Goal: Information Seeking & Learning: Learn about a topic

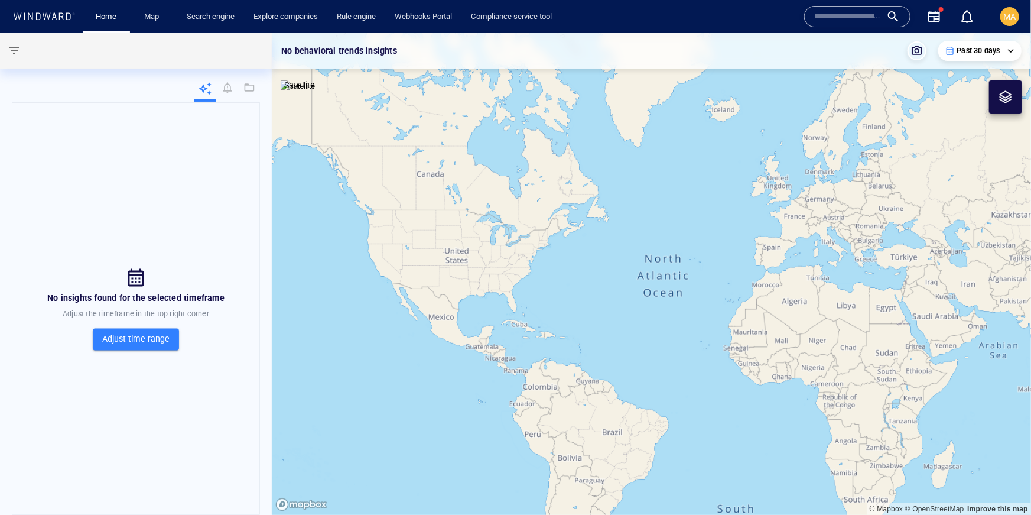
click at [833, 18] on input "text" at bounding box center [847, 17] width 67 height 18
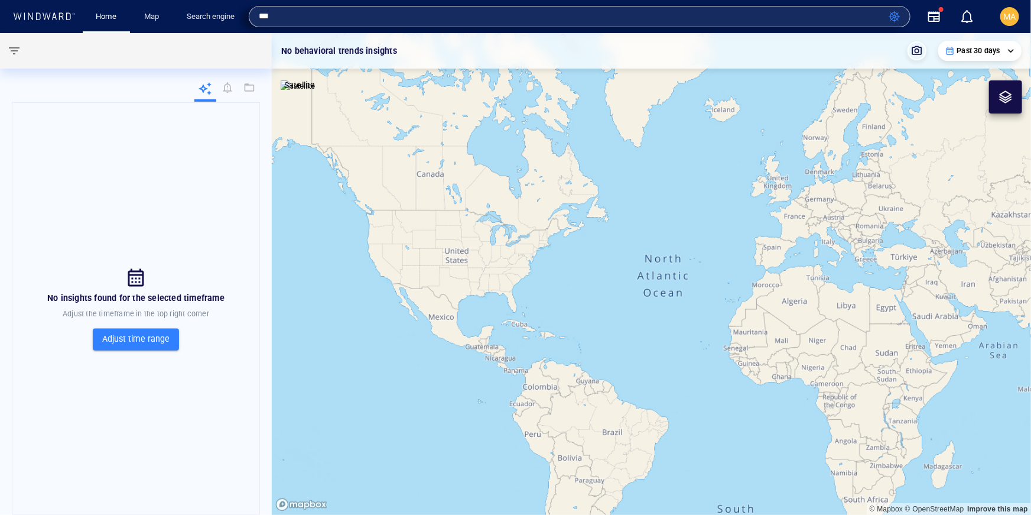
type input "***"
click at [561, 63] on div "**********" at bounding box center [651, 50] width 759 height 35
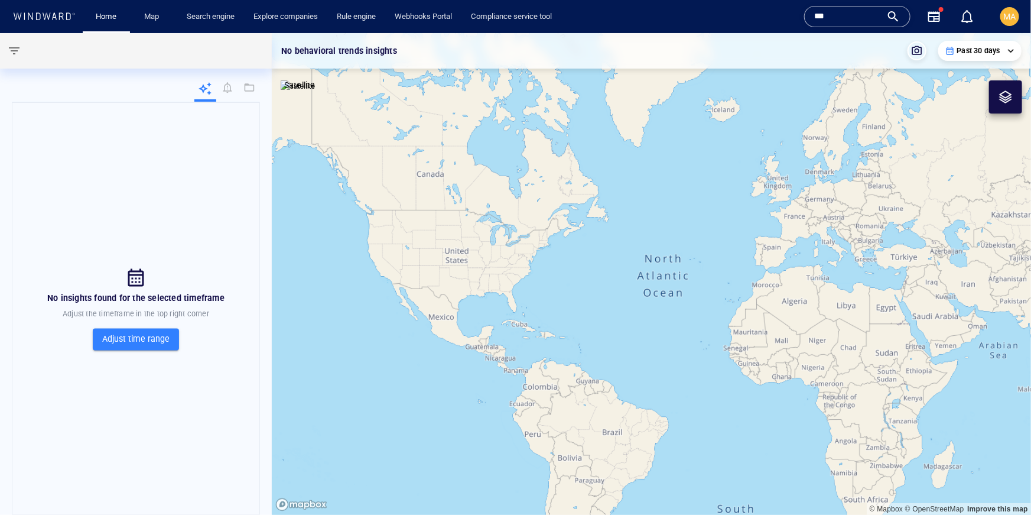
click at [863, 18] on input "***" at bounding box center [847, 17] width 67 height 18
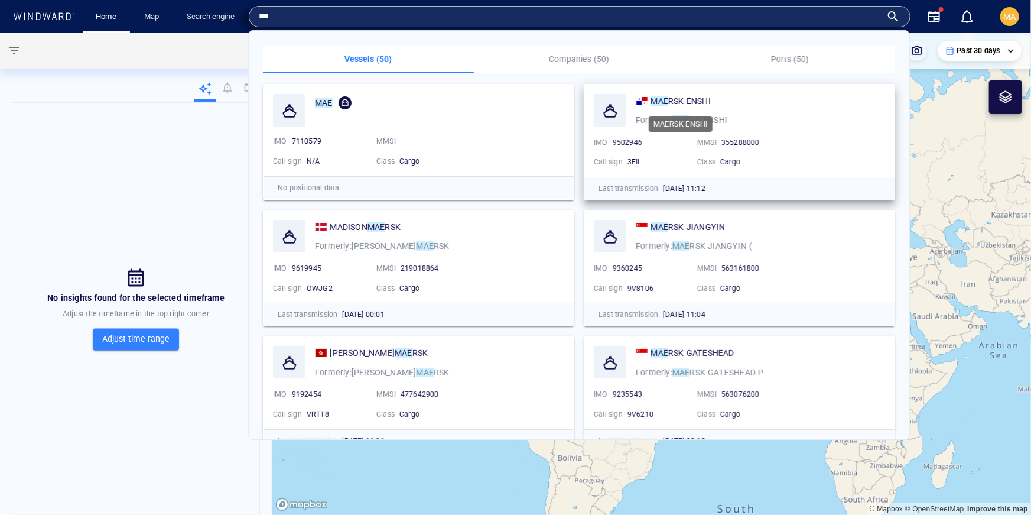
click at [707, 100] on span "RSK ENSHI" at bounding box center [689, 100] width 43 height 9
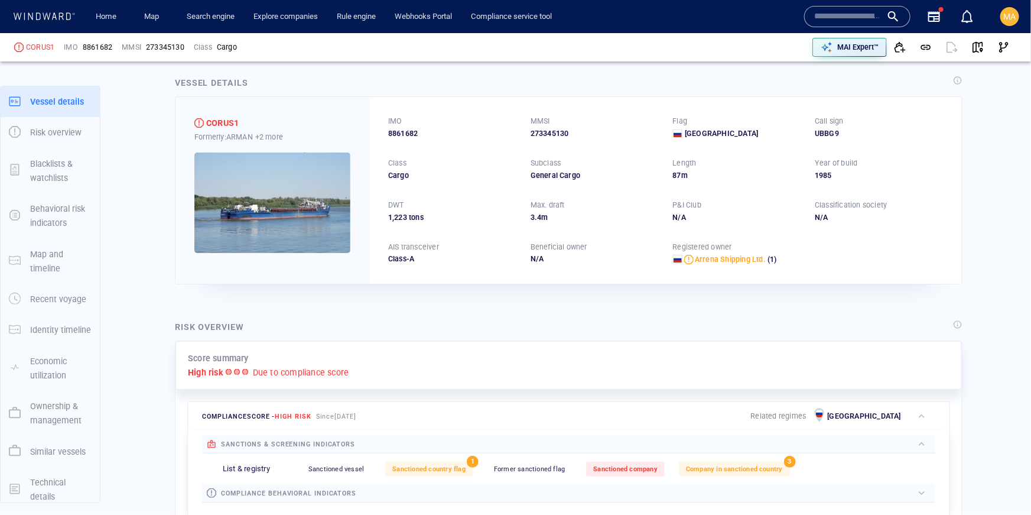
scroll to position [12, 0]
click at [606, 467] on span "Sanctioned company" at bounding box center [625, 469] width 64 height 8
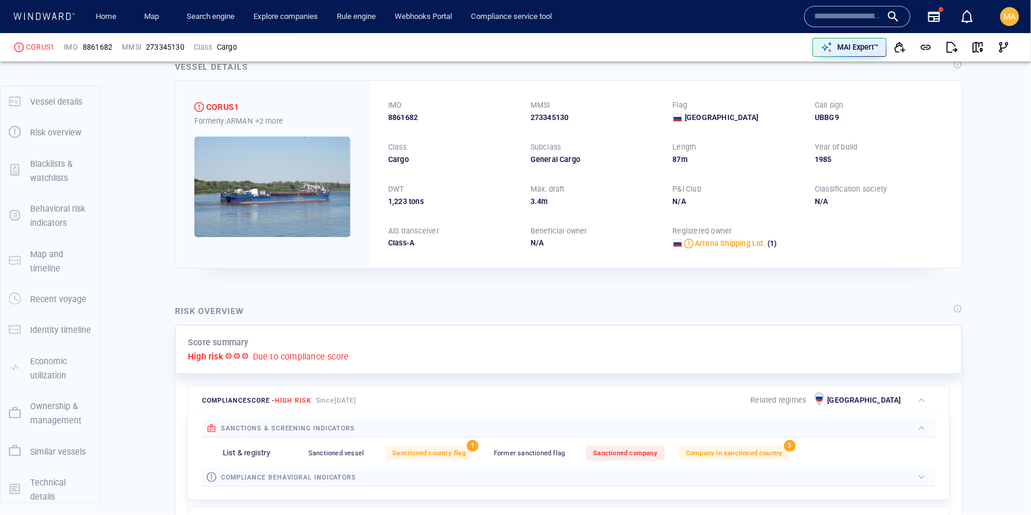
scroll to position [0, 0]
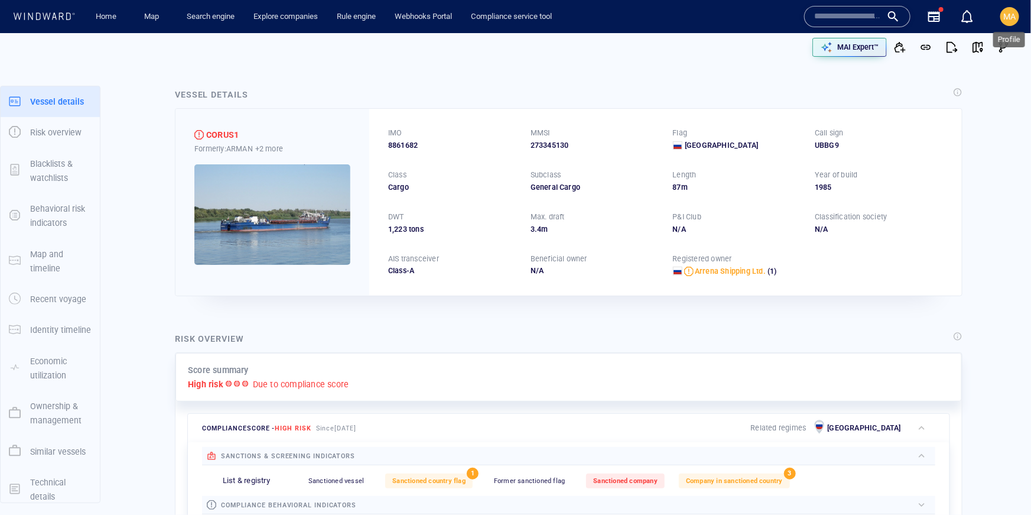
click at [1007, 17] on span "MA" at bounding box center [1010, 16] width 12 height 9
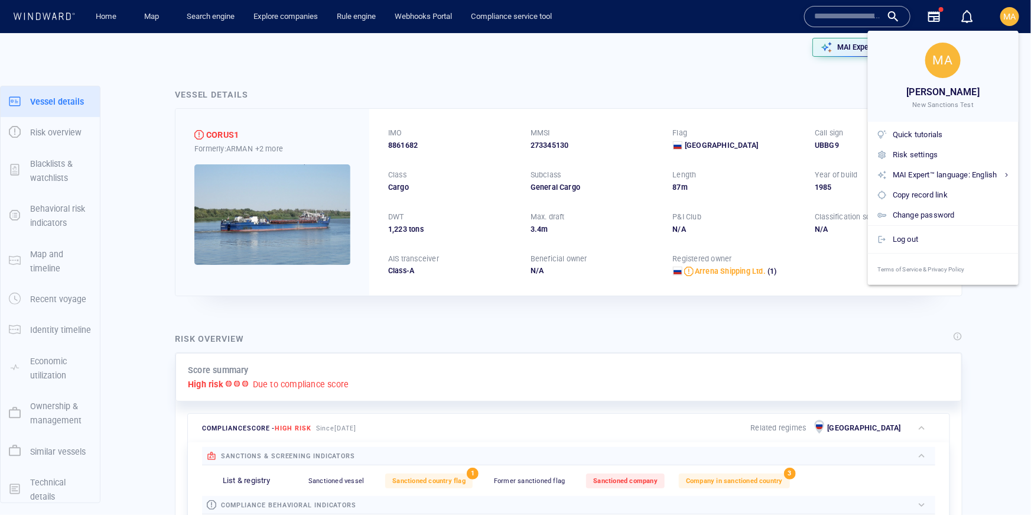
click at [927, 108] on span "New Sanctions Test" at bounding box center [943, 104] width 61 height 9
click at [926, 108] on span "New Sanctions Test" at bounding box center [943, 104] width 61 height 9
copy div "New Sanctions Test"
drag, startPoint x: 751, startPoint y: 225, endPoint x: 746, endPoint y: 233, distance: 9.8
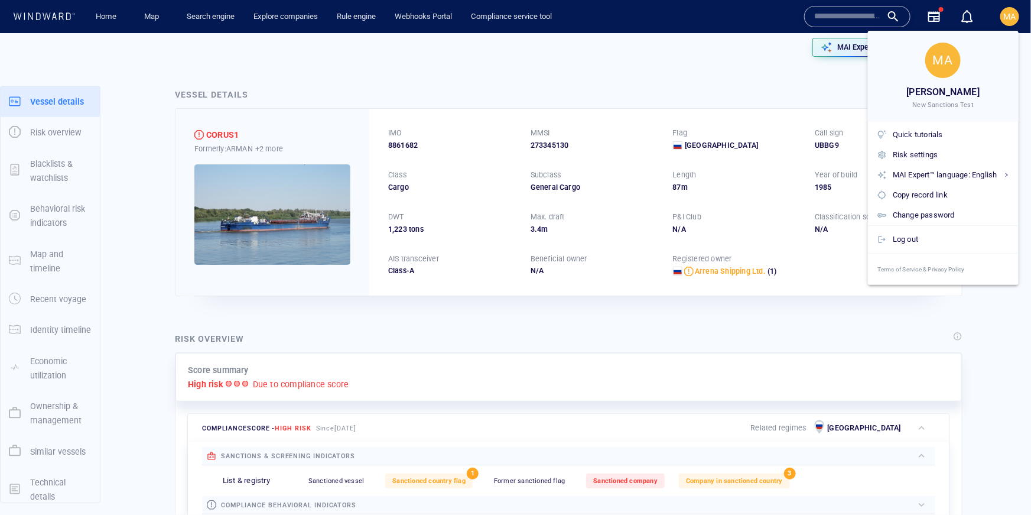
click at [750, 226] on div at bounding box center [515, 257] width 1031 height 515
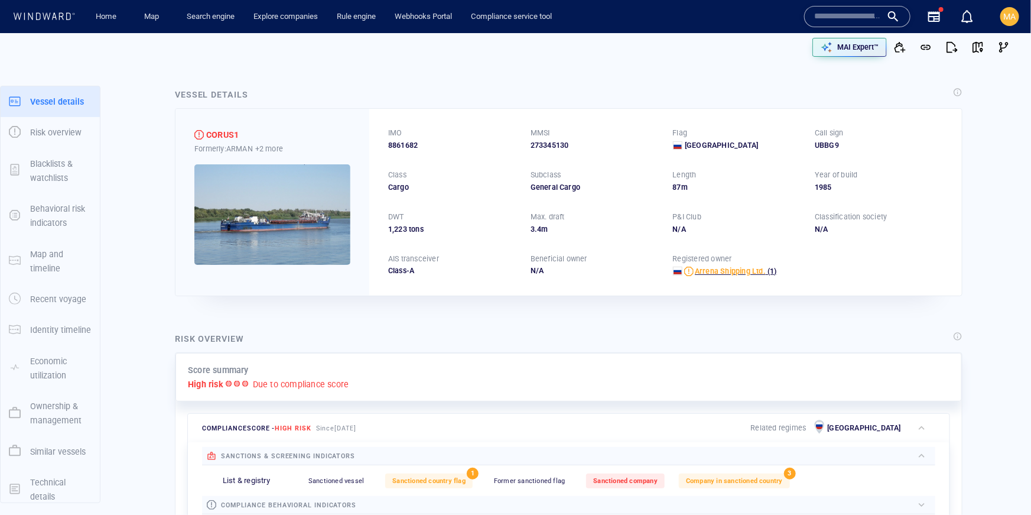
click at [729, 267] on span "Arrena Shipping Ltd." at bounding box center [730, 271] width 71 height 9
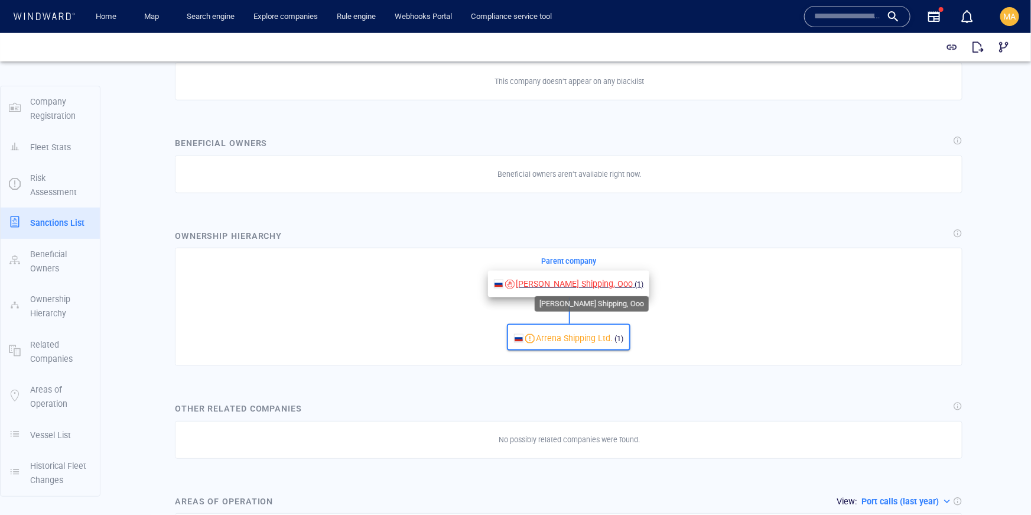
scroll to position [0, 2]
click at [554, 284] on span "Korus Shipping, Ooo" at bounding box center [572, 282] width 117 height 9
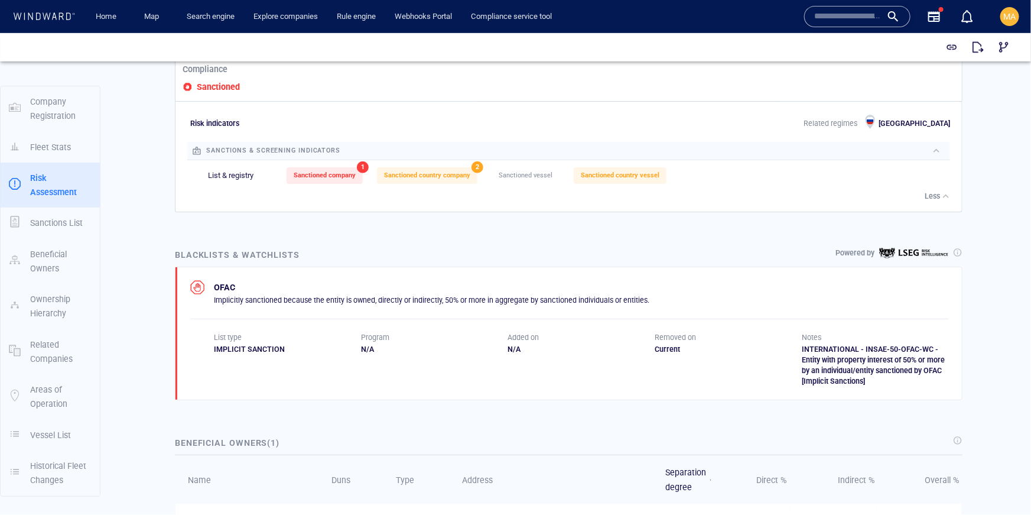
scroll to position [472, 0]
drag, startPoint x: 283, startPoint y: 348, endPoint x: 209, endPoint y: 347, distance: 73.9
click at [209, 347] on div "List type IMPLICIT SANCTION Program N/A Added on N/A Removed on Current Notes I…" at bounding box center [569, 358] width 759 height 54
copy div "IMPLICIT SANCTION"
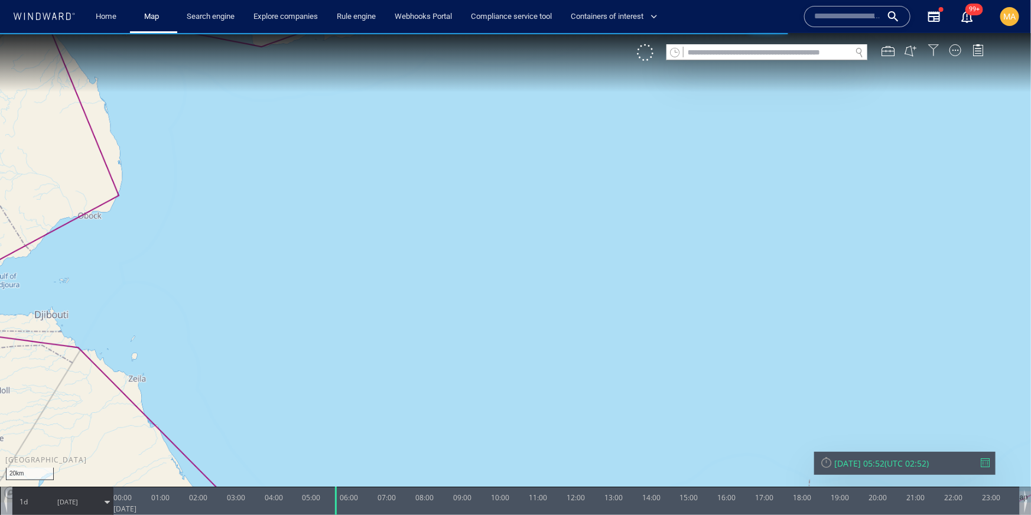
click at [933, 52] on div at bounding box center [934, 50] width 12 height 12
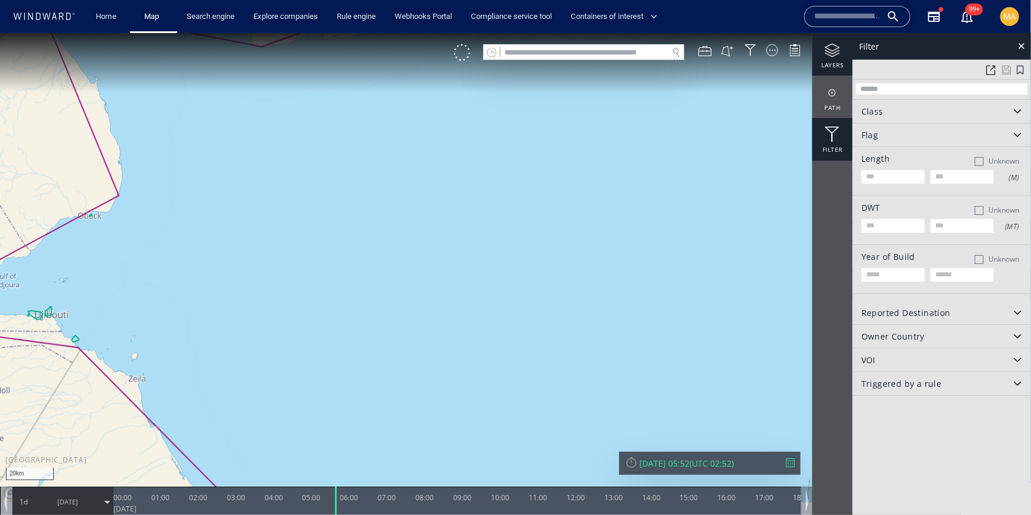
drag, startPoint x: 834, startPoint y: 47, endPoint x: 844, endPoint y: 49, distance: 10.9
click at [835, 46] on div at bounding box center [833, 50] width 40 height 15
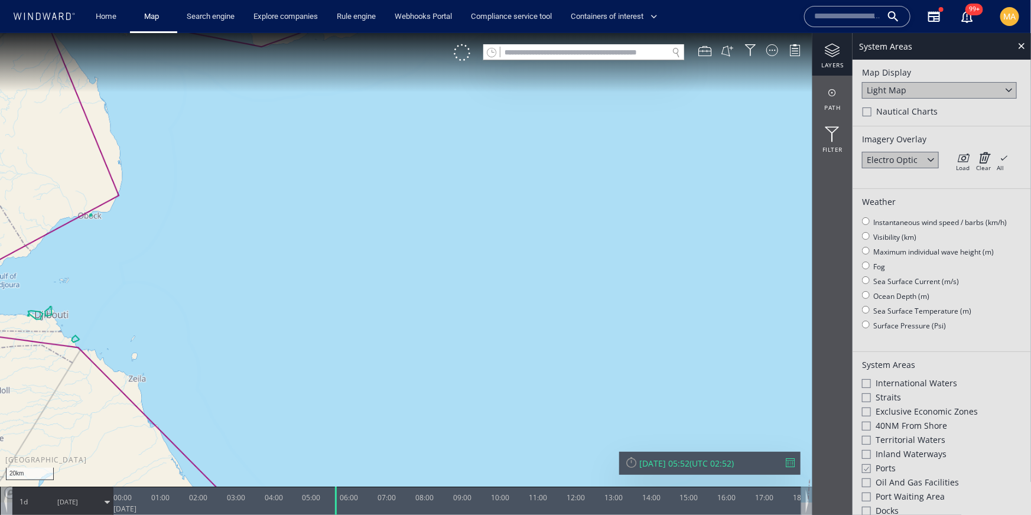
click at [925, 90] on div "Light Map" at bounding box center [939, 90] width 155 height 17
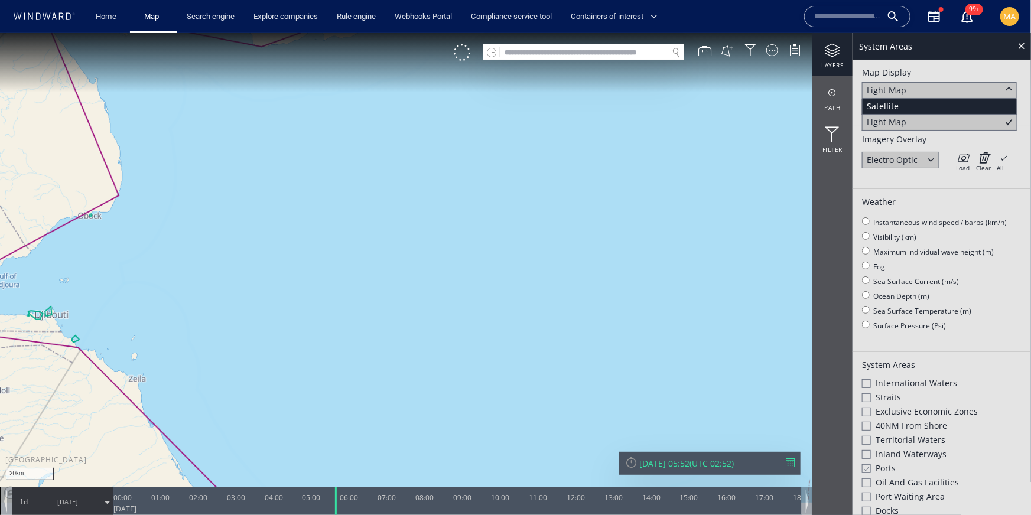
click at [905, 101] on div "Satellite" at bounding box center [939, 106] width 155 height 16
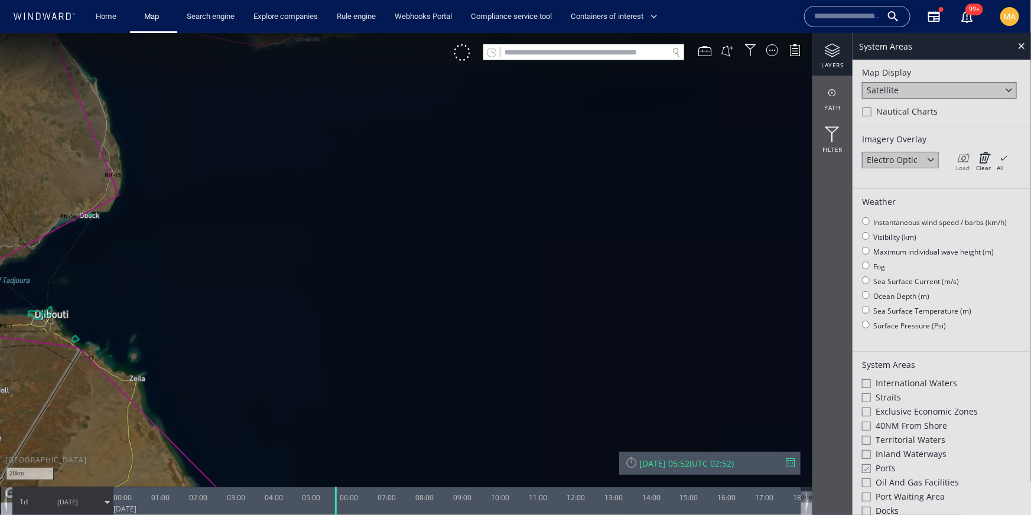
click at [960, 161] on icon at bounding box center [963, 157] width 14 height 12
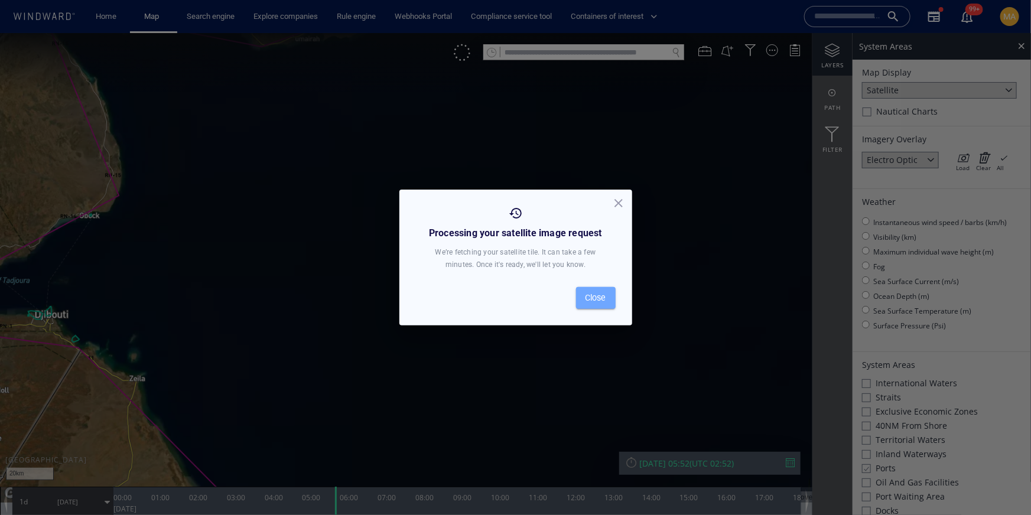
click at [589, 300] on span "Close" at bounding box center [596, 298] width 21 height 15
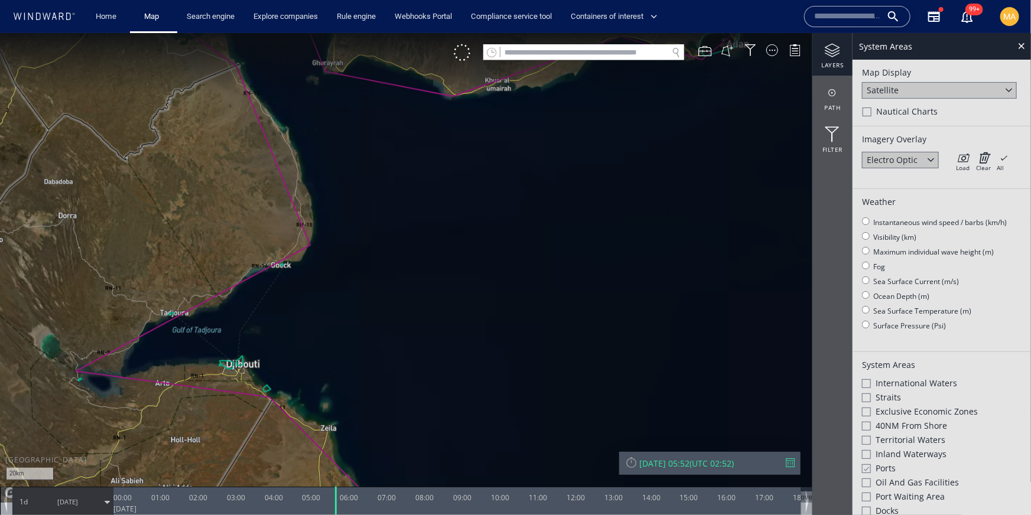
drag, startPoint x: 395, startPoint y: 287, endPoint x: 586, endPoint y: 336, distance: 197.2
click at [586, 336] on canvas "Map" at bounding box center [515, 268] width 1031 height 470
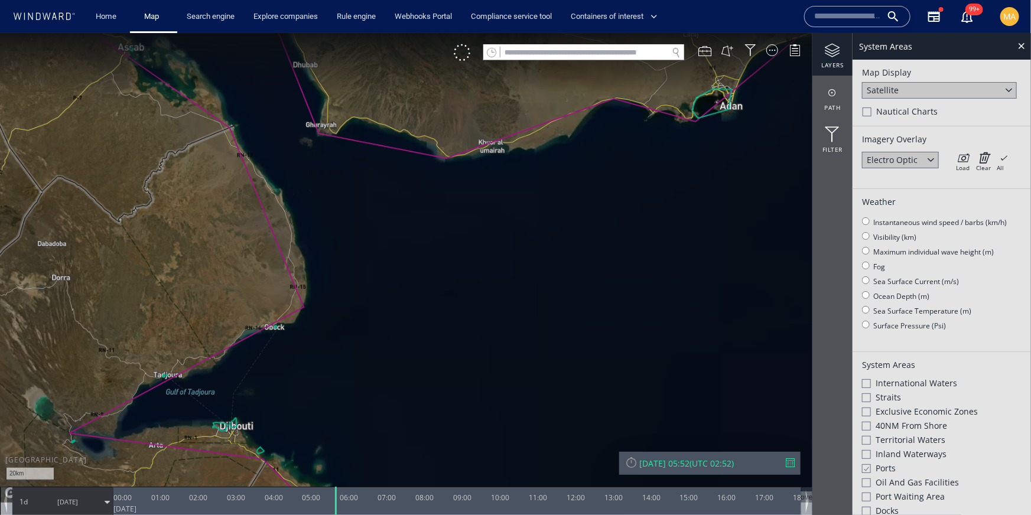
drag, startPoint x: 524, startPoint y: 241, endPoint x: 517, endPoint y: 303, distance: 62.4
click at [517, 303] on canvas "Map" at bounding box center [515, 268] width 1031 height 470
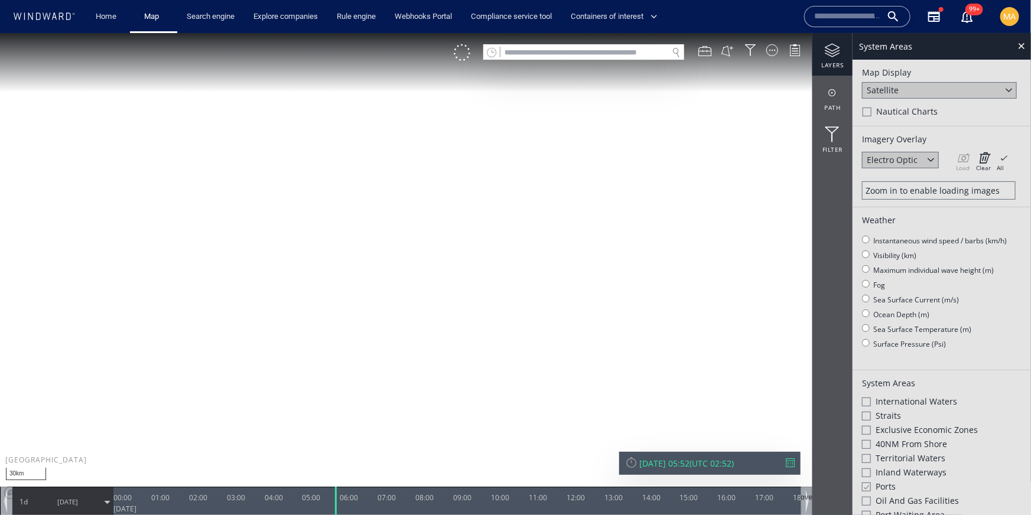
drag, startPoint x: 612, startPoint y: 265, endPoint x: 522, endPoint y: 294, distance: 94.2
click at [522, 294] on canvas "Map" at bounding box center [515, 268] width 1031 height 470
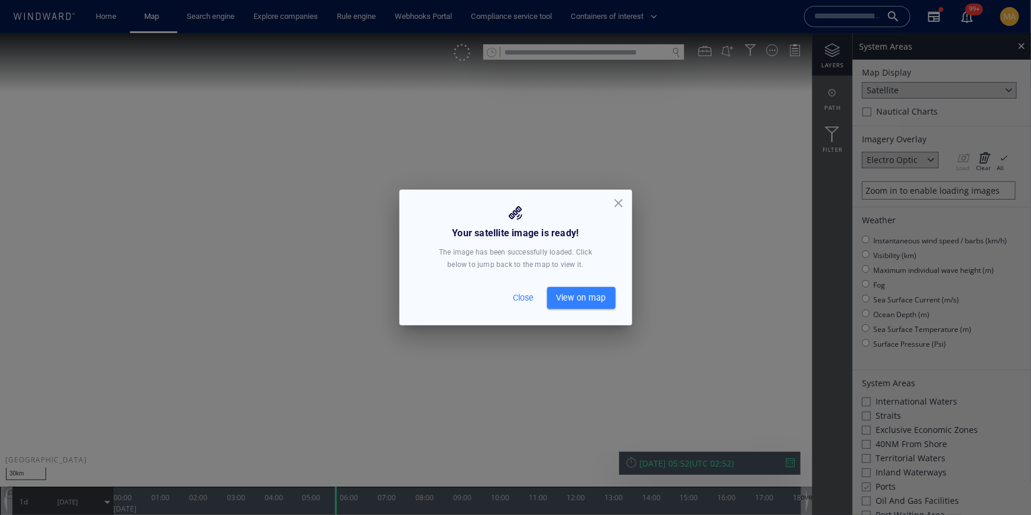
click at [586, 301] on span "View on map" at bounding box center [582, 298] width 50 height 15
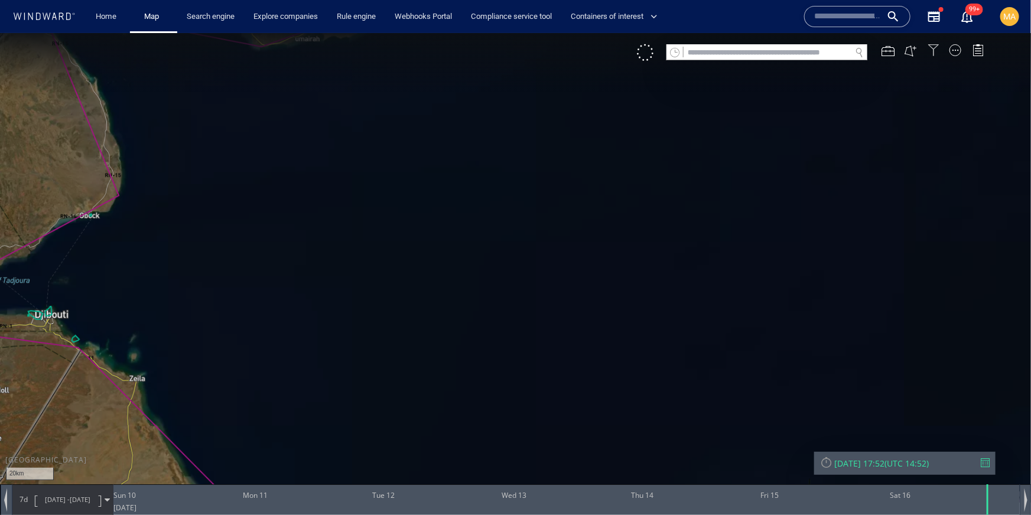
click at [936, 53] on div at bounding box center [934, 50] width 12 height 12
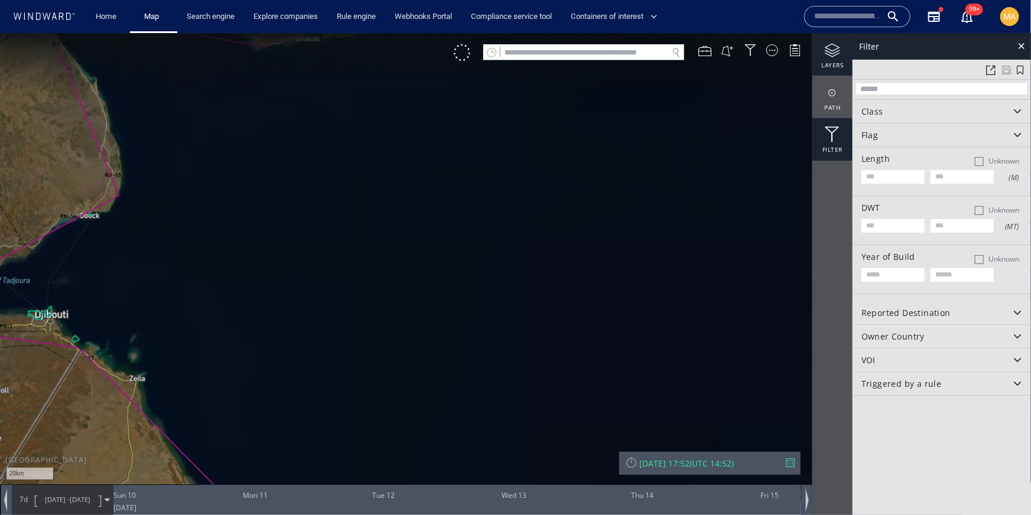
click at [846, 66] on div "layers" at bounding box center [833, 54] width 40 height 43
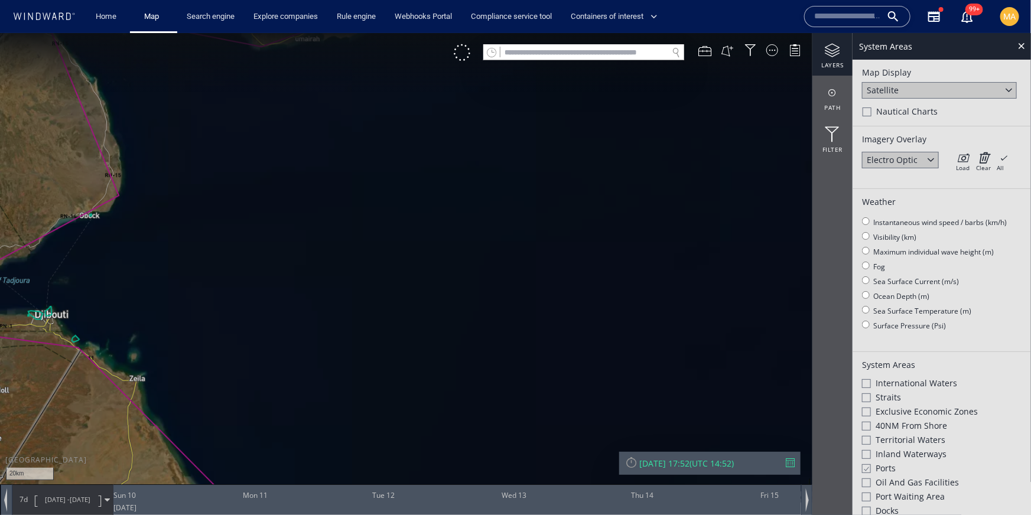
click at [907, 93] on div "Satellite" at bounding box center [939, 90] width 155 height 17
click at [970, 138] on div "Imagery Overlay" at bounding box center [942, 138] width 160 height 11
click at [950, 192] on div "Weather Instantaneous wind speed / barbs (km/h) Visibility (km) Maximum individ…" at bounding box center [942, 270] width 178 height 163
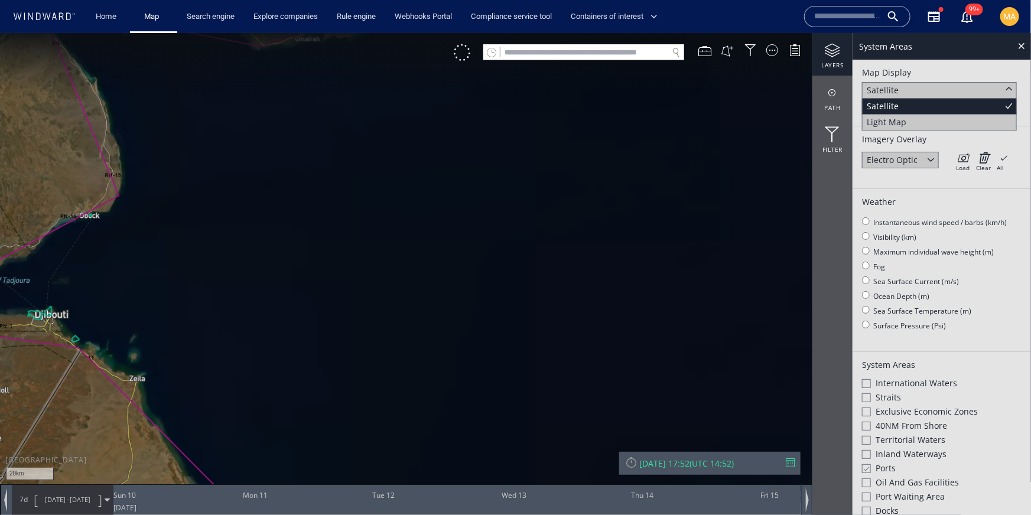
click at [976, 100] on div "Satellite" at bounding box center [939, 106] width 155 height 16
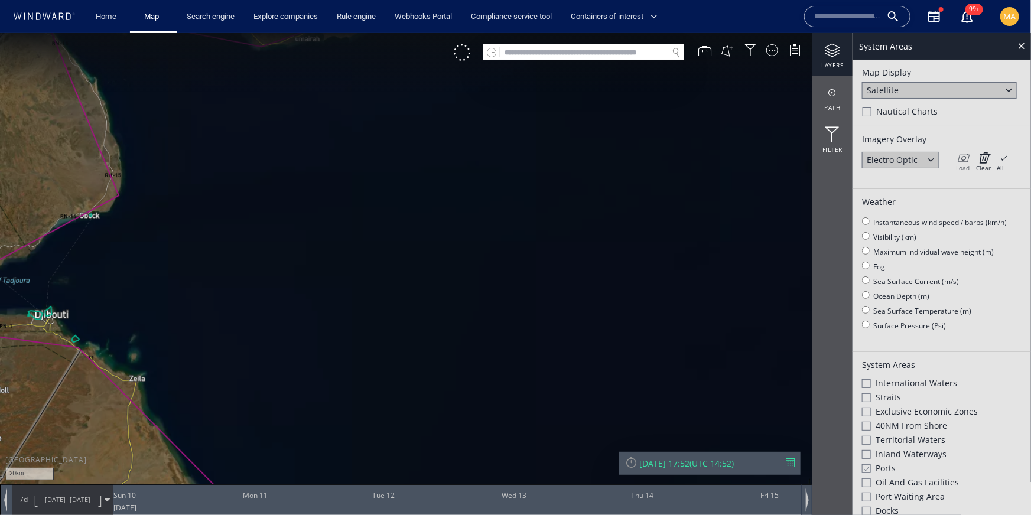
click at [963, 157] on icon at bounding box center [963, 157] width 14 height 12
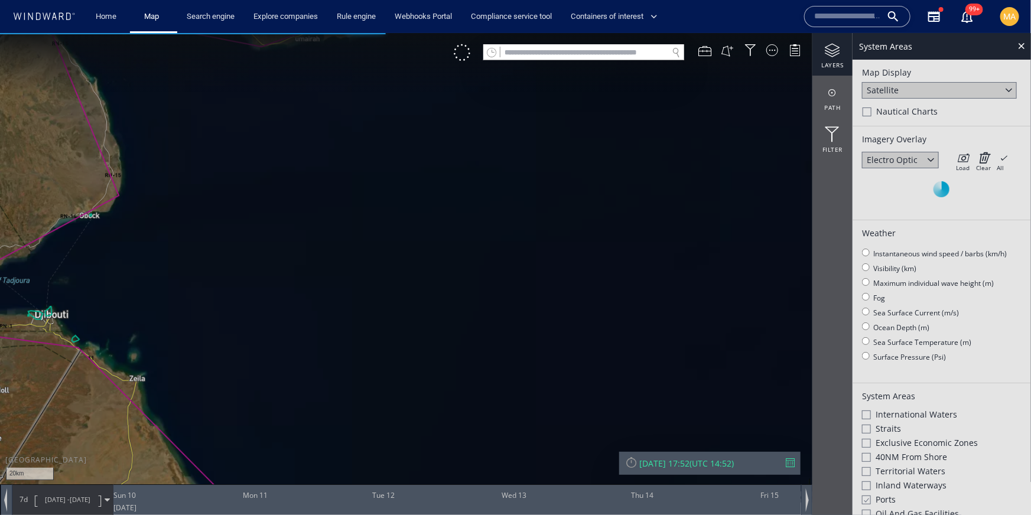
click at [996, 161] on div "Load Clear All × Loading all overlays might take a while!" at bounding box center [982, 160] width 59 height 18
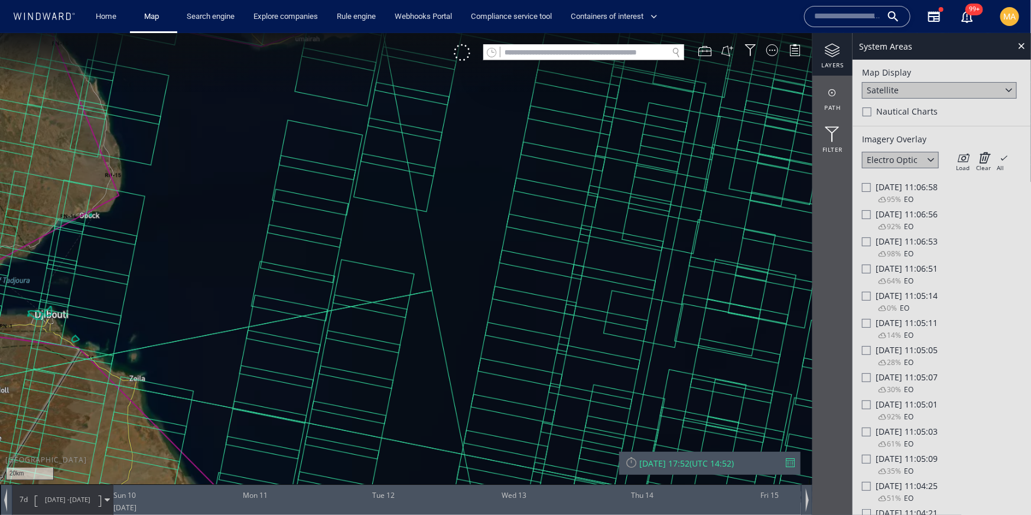
click at [863, 214] on div at bounding box center [866, 214] width 9 height 9
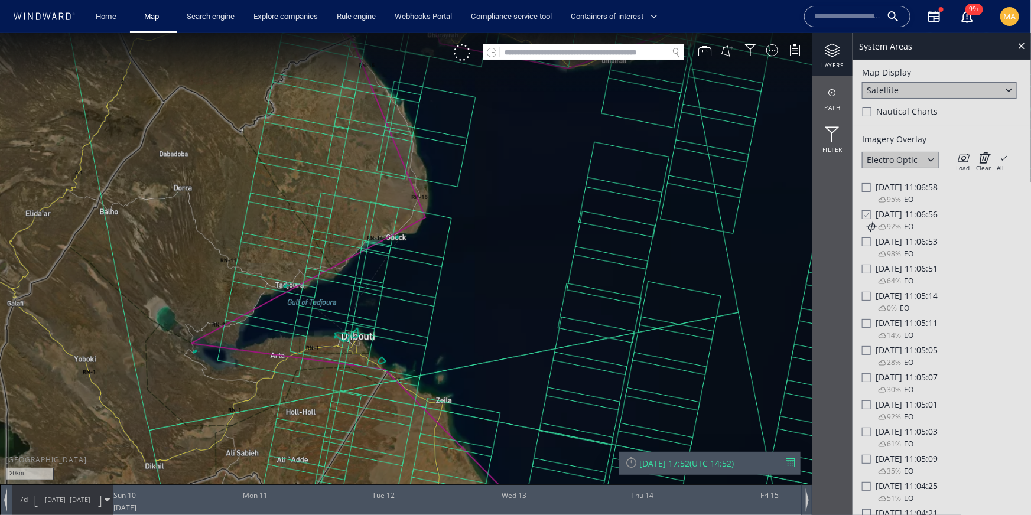
drag, startPoint x: 281, startPoint y: 279, endPoint x: 586, endPoint y: 301, distance: 305.8
click at [586, 301] on canvas "Map" at bounding box center [515, 268] width 1031 height 470
click at [391, 234] on canvas "Map" at bounding box center [515, 268] width 1031 height 470
click at [397, 363] on canvas "Map" at bounding box center [515, 268] width 1031 height 470
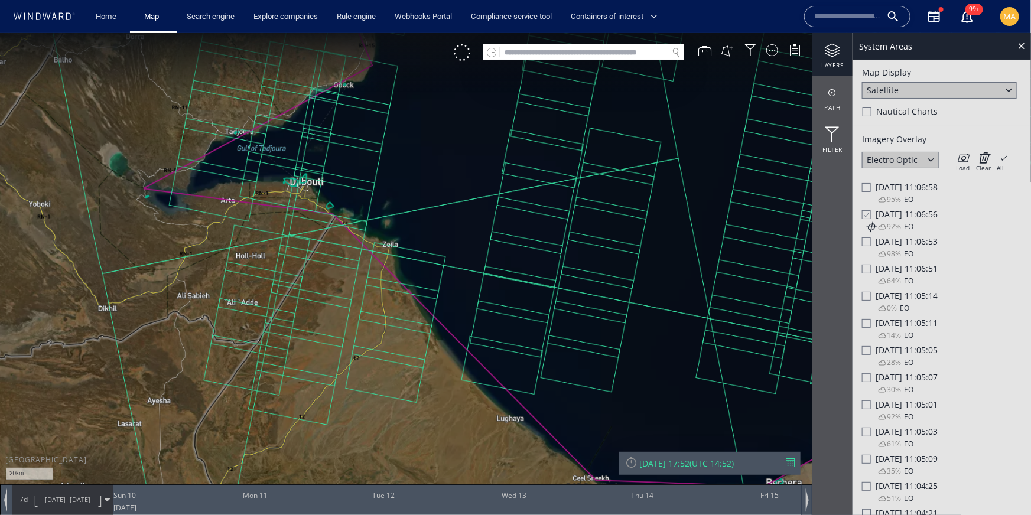
drag, startPoint x: 588, startPoint y: 394, endPoint x: 321, endPoint y: 398, distance: 267.2
click at [321, 398] on canvas "Map" at bounding box center [515, 268] width 1031 height 470
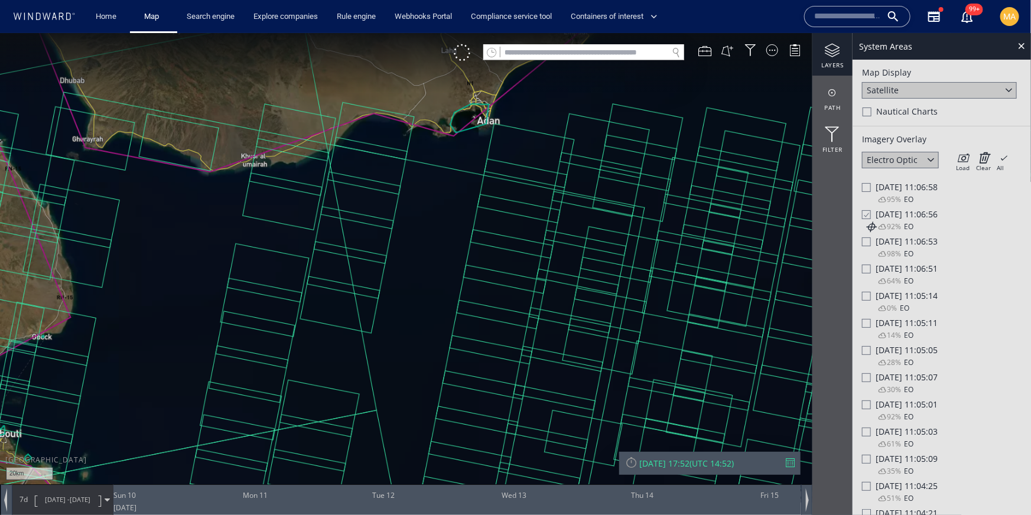
drag, startPoint x: 393, startPoint y: 199, endPoint x: 423, endPoint y: 286, distance: 92.0
click at [424, 286] on canvas "Map" at bounding box center [515, 268] width 1031 height 470
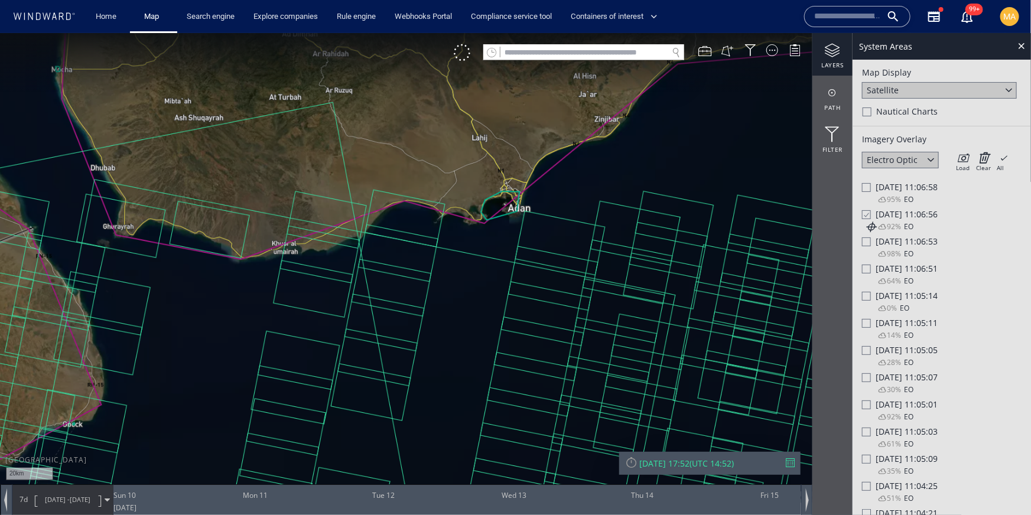
click at [507, 201] on canvas "Map" at bounding box center [515, 268] width 1031 height 470
click at [513, 200] on canvas "Map" at bounding box center [515, 268] width 1031 height 470
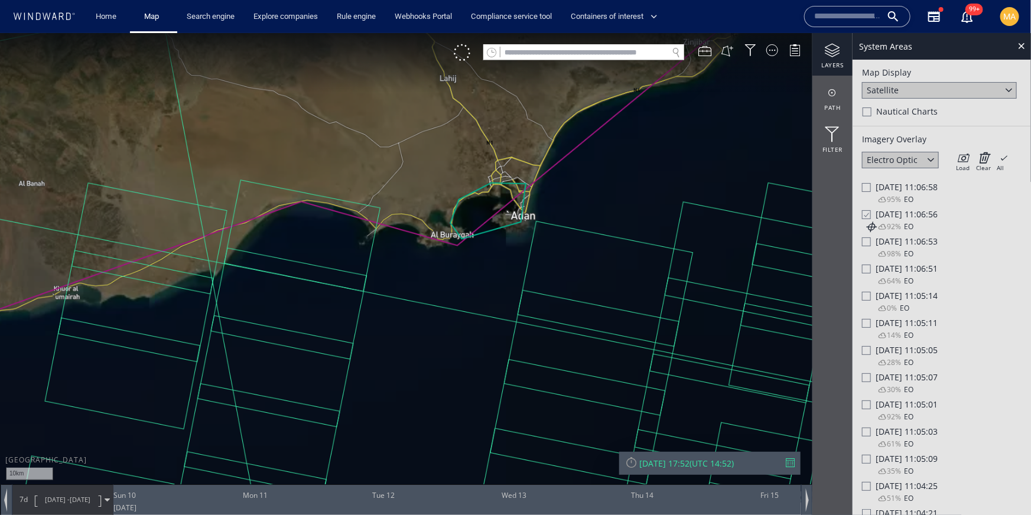
click at [508, 199] on canvas "Map" at bounding box center [515, 268] width 1031 height 470
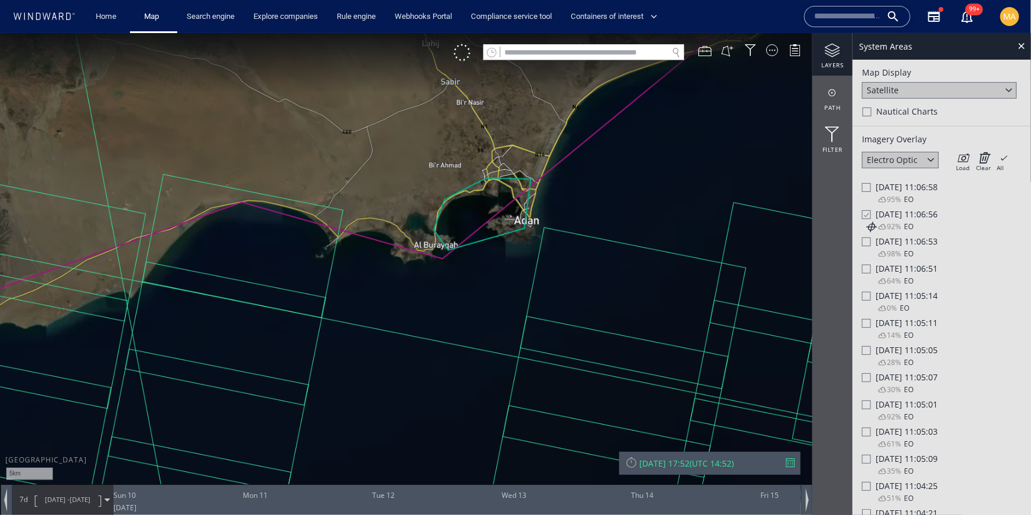
click at [508, 200] on canvas "Map" at bounding box center [515, 268] width 1031 height 470
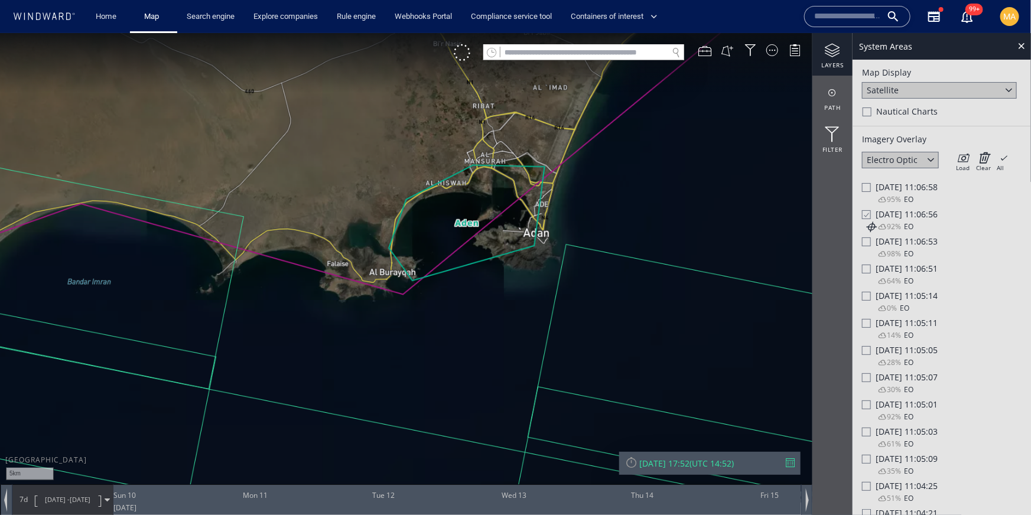
click at [508, 200] on canvas "Map" at bounding box center [515, 268] width 1031 height 470
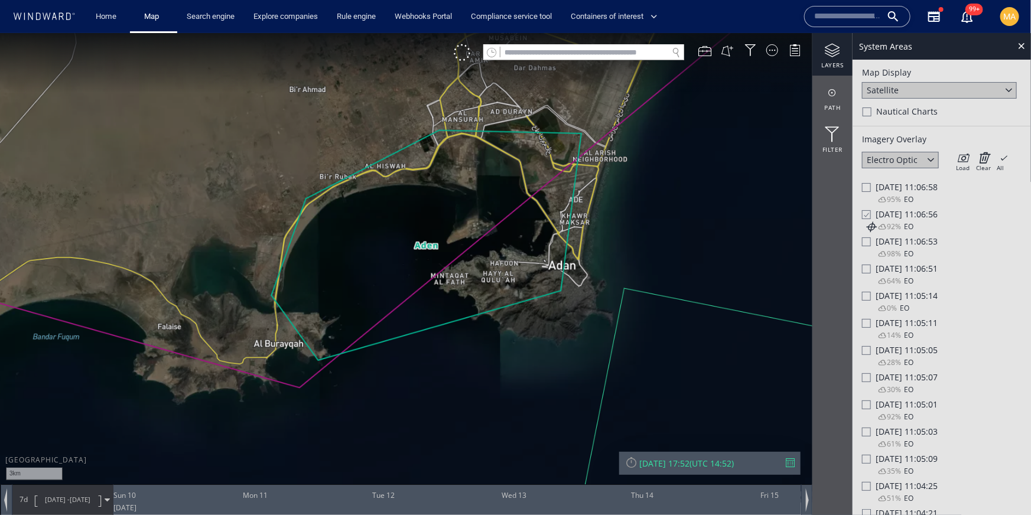
click at [455, 227] on canvas "Map" at bounding box center [515, 268] width 1031 height 470
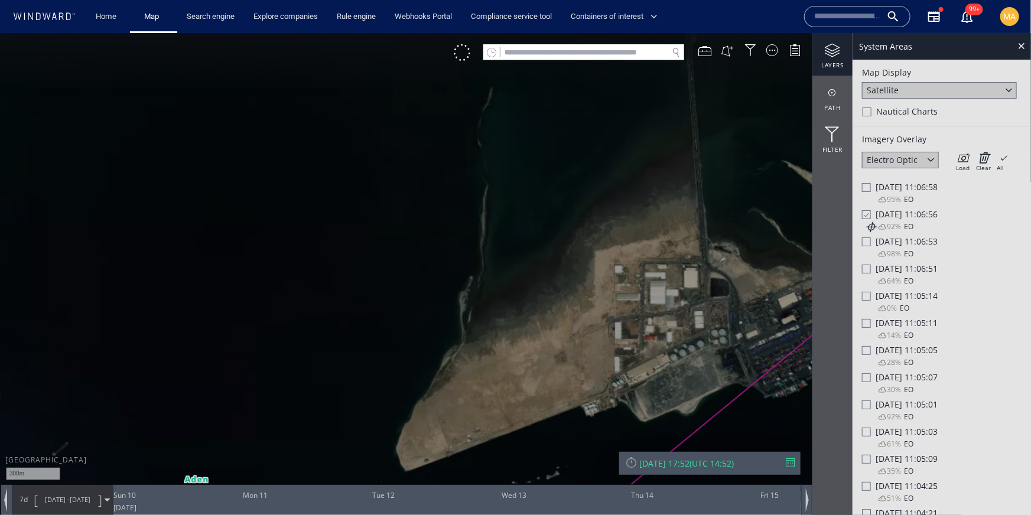
drag, startPoint x: 531, startPoint y: 277, endPoint x: 407, endPoint y: 195, distance: 149.0
click at [408, 194] on canvas "Map" at bounding box center [515, 268] width 1031 height 470
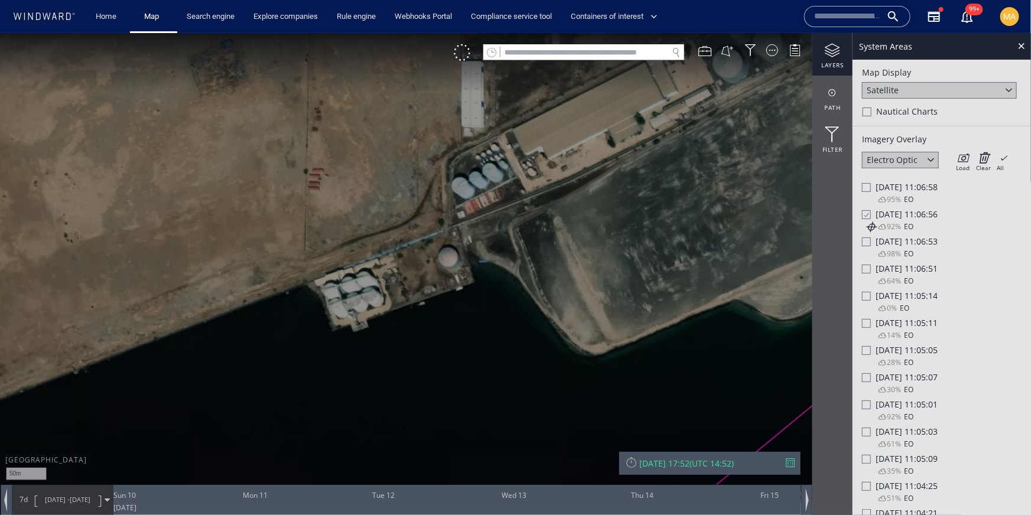
drag, startPoint x: 577, startPoint y: 229, endPoint x: 743, endPoint y: 173, distance: 175.3
click at [744, 173] on canvas "Map" at bounding box center [515, 268] width 1031 height 470
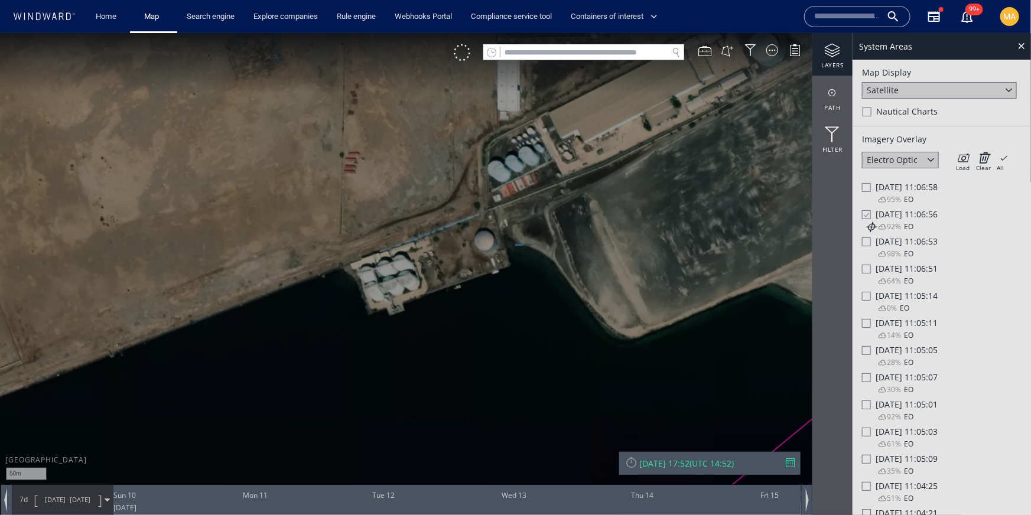
drag, startPoint x: 558, startPoint y: 290, endPoint x: 609, endPoint y: 235, distance: 74.5
click at [618, 228] on canvas "Map" at bounding box center [515, 268] width 1031 height 470
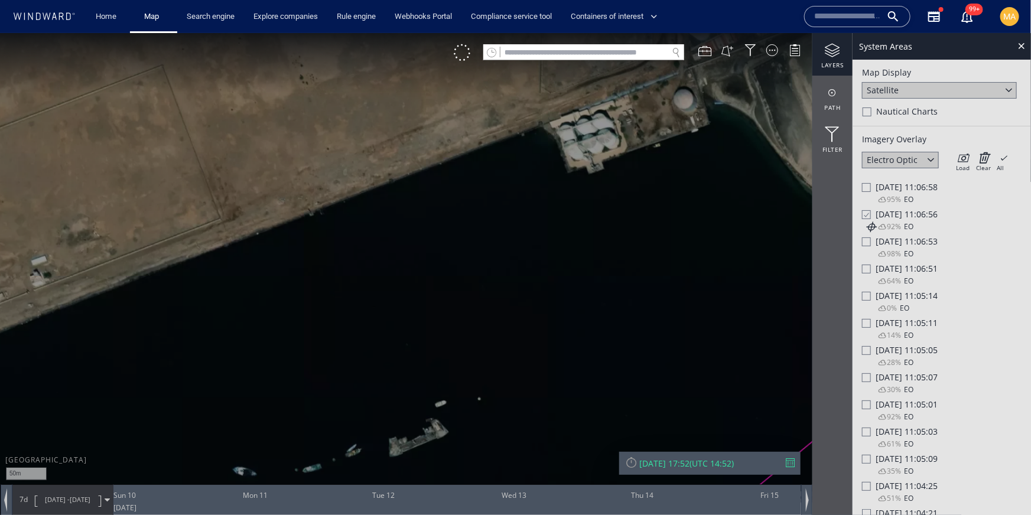
drag, startPoint x: 361, startPoint y: 389, endPoint x: 480, endPoint y: 283, distance: 159.1
click at [480, 283] on canvas "Map" at bounding box center [515, 268] width 1031 height 470
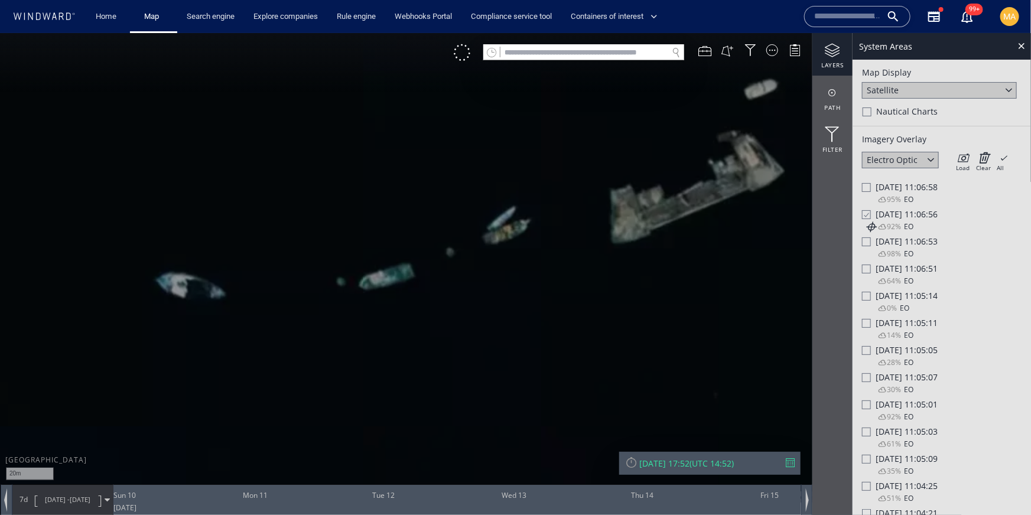
drag, startPoint x: 452, startPoint y: 382, endPoint x: 401, endPoint y: 279, distance: 114.7
click at [401, 279] on canvas "Map" at bounding box center [515, 268] width 1031 height 470
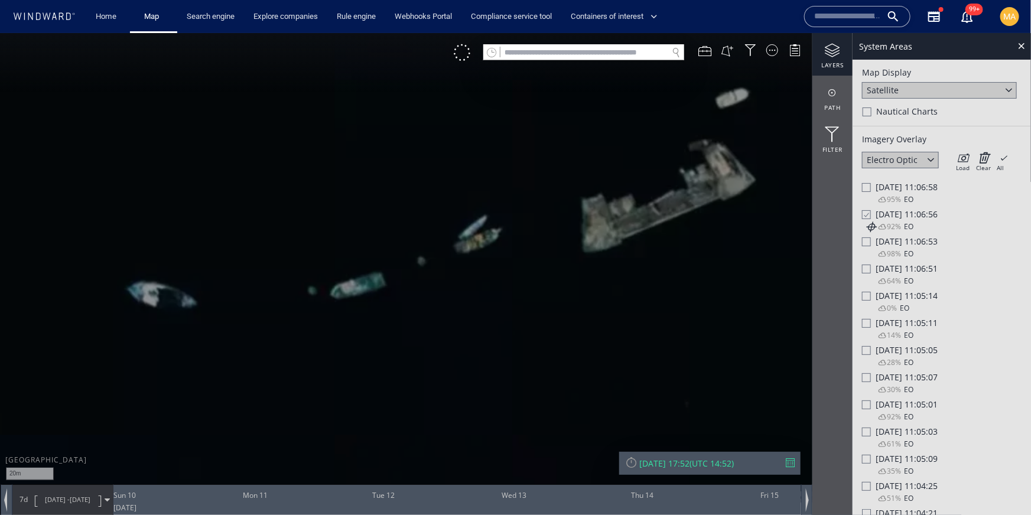
click at [469, 242] on canvas "Map" at bounding box center [515, 268] width 1031 height 470
click at [467, 235] on canvas "Map" at bounding box center [515, 268] width 1031 height 470
click at [467, 236] on canvas "Map" at bounding box center [515, 268] width 1031 height 470
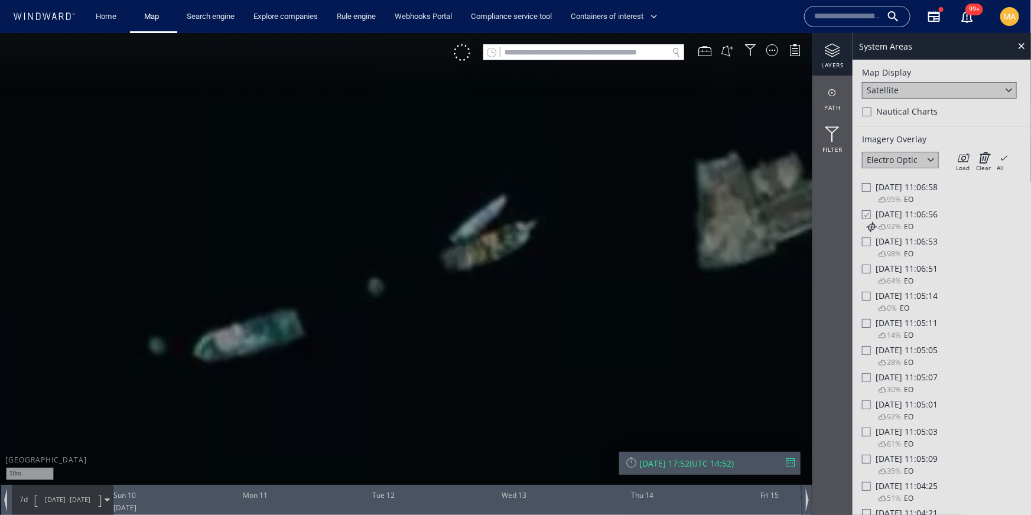
click at [469, 256] on canvas "Map" at bounding box center [515, 268] width 1031 height 470
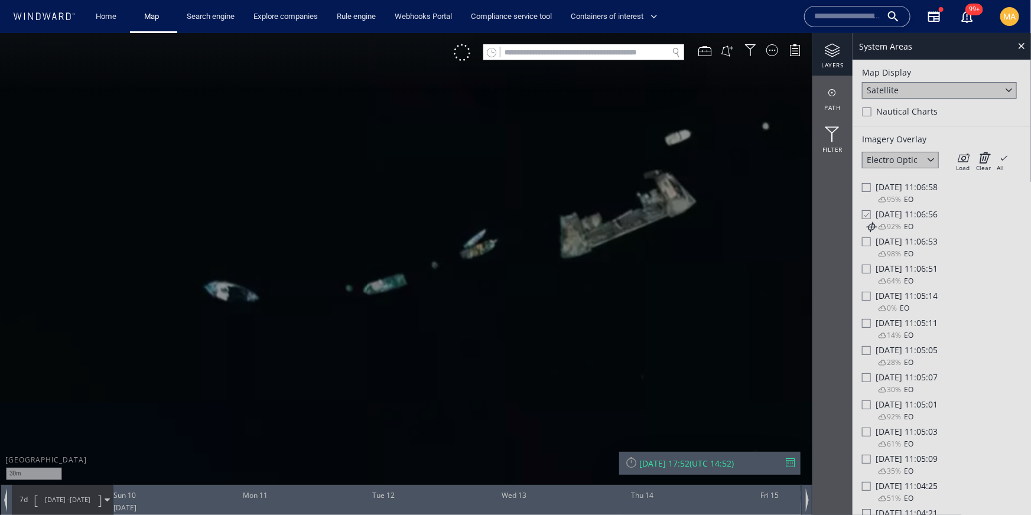
click at [868, 240] on div at bounding box center [866, 241] width 9 height 9
click at [865, 433] on div at bounding box center [866, 431] width 9 height 9
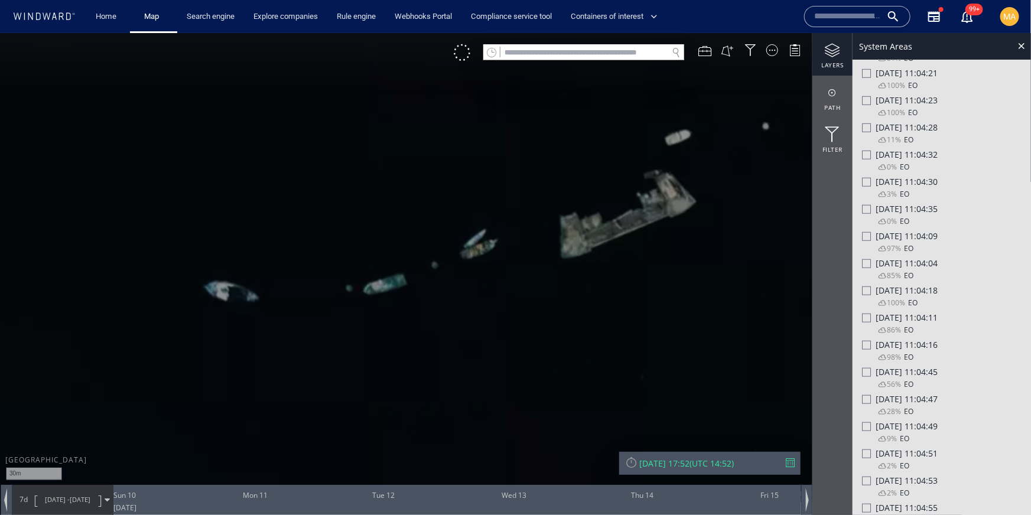
scroll to position [444, 0]
click at [873, 427] on div "Sat 16/08/2025 11:04:49" at bounding box center [942, 421] width 160 height 11
click at [871, 430] on div "Sat 16/08/2025 11:01:22" at bounding box center [942, 424] width 160 height 11
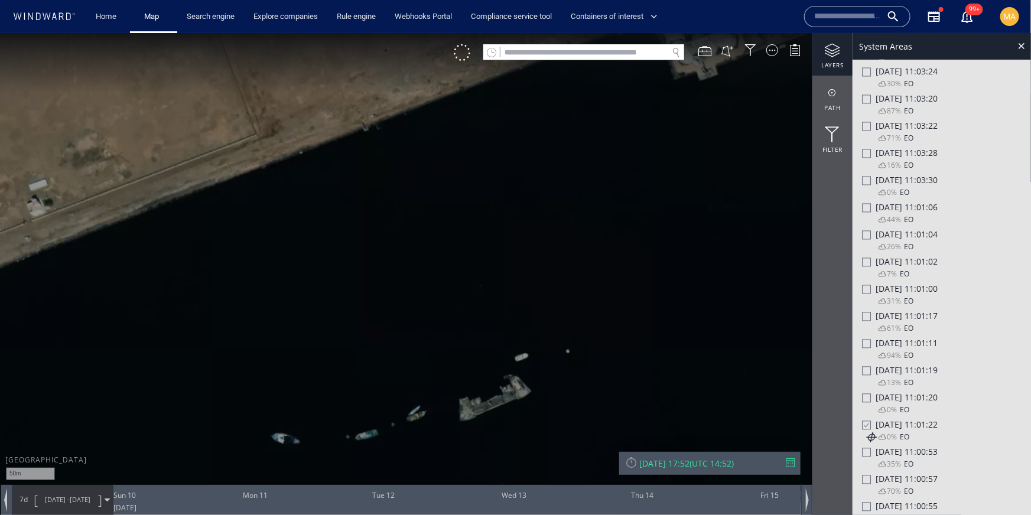
drag, startPoint x: 625, startPoint y: 204, endPoint x: 425, endPoint y: 309, distance: 226.3
click at [425, 309] on canvas "Map" at bounding box center [515, 268] width 1031 height 470
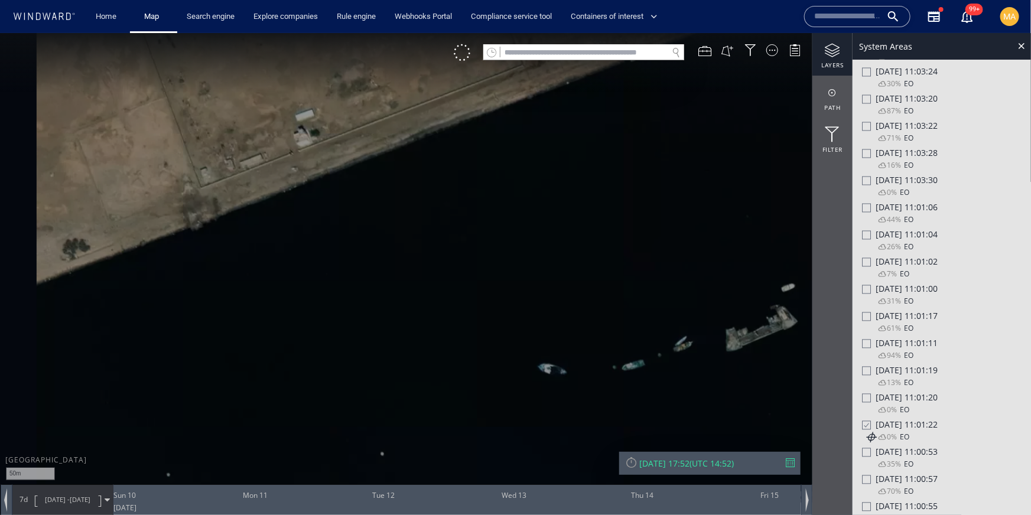
drag, startPoint x: 521, startPoint y: 268, endPoint x: 809, endPoint y: 185, distance: 300.0
click at [809, 185] on canvas "Map" at bounding box center [515, 268] width 1031 height 470
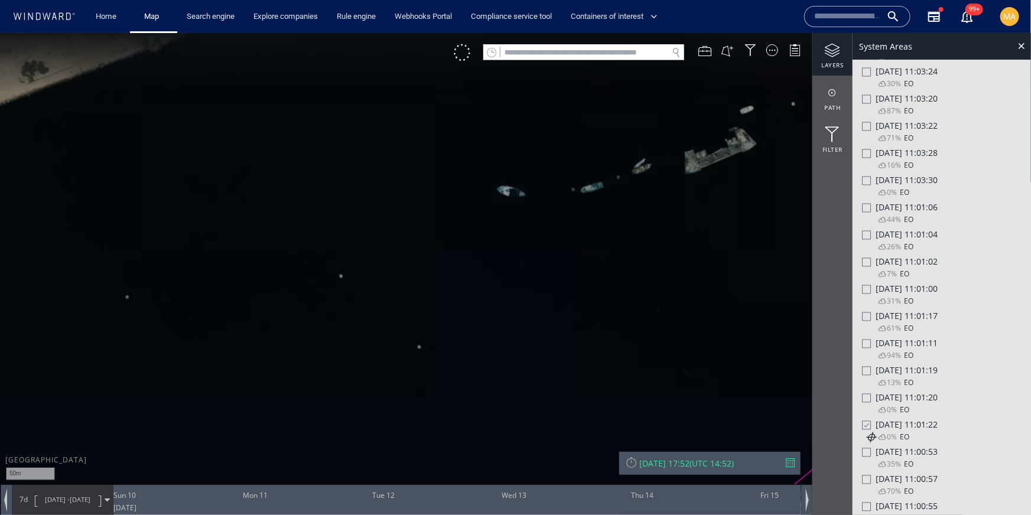
drag, startPoint x: 715, startPoint y: 300, endPoint x: 671, endPoint y: 147, distance: 159.2
click at [673, 147] on canvas "Map" at bounding box center [515, 268] width 1031 height 470
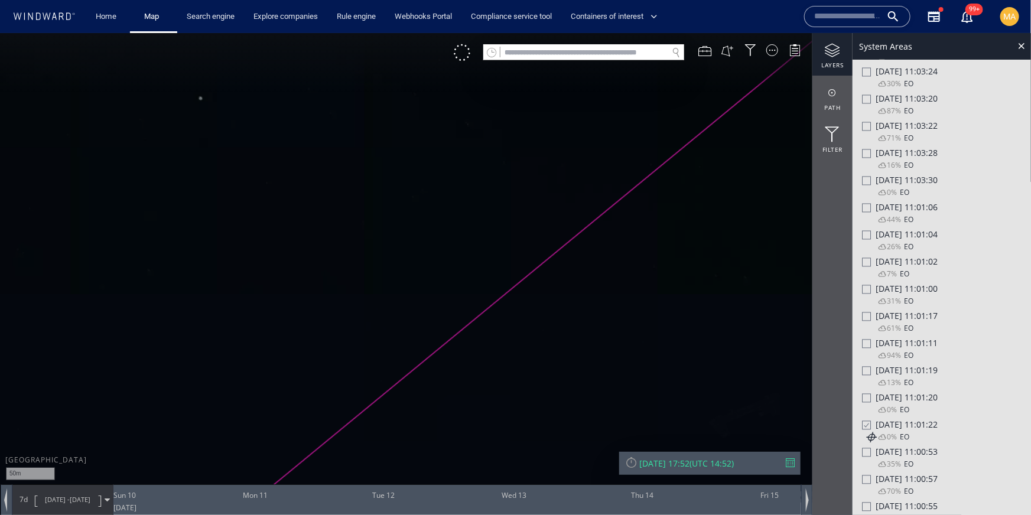
drag, startPoint x: 646, startPoint y: 242, endPoint x: 497, endPoint y: 83, distance: 218.3
click at [498, 82] on canvas "Map" at bounding box center [515, 268] width 1031 height 470
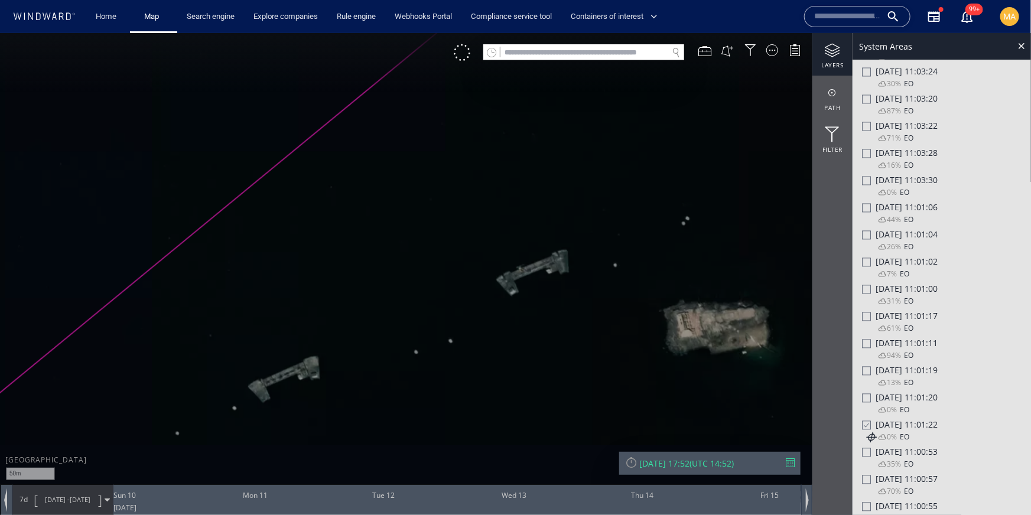
drag, startPoint x: 548, startPoint y: 126, endPoint x: 446, endPoint y: 67, distance: 118.6
click at [445, 60] on canvas "Map" at bounding box center [515, 268] width 1031 height 470
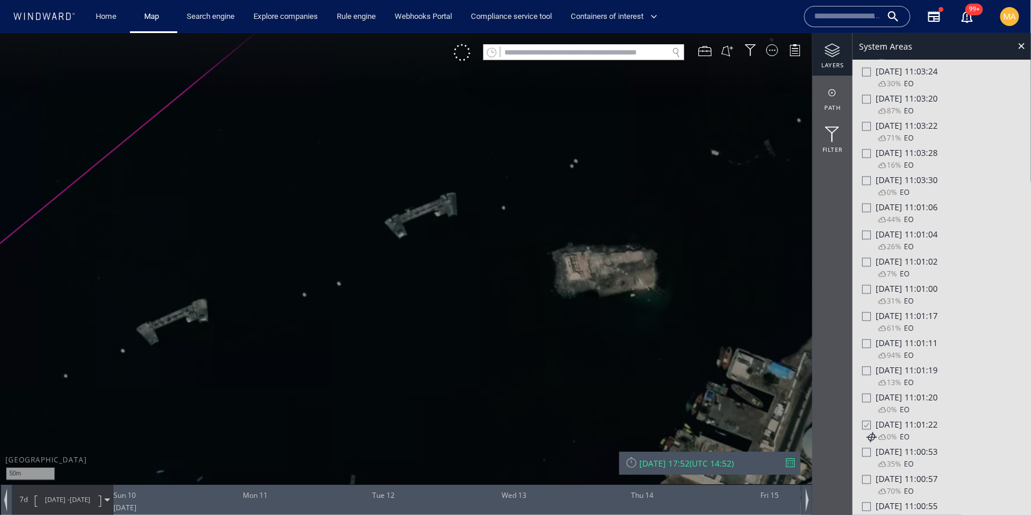
drag, startPoint x: 553, startPoint y: 290, endPoint x: 489, endPoint y: 263, distance: 68.6
click at [491, 263] on canvas "Map" at bounding box center [515, 268] width 1031 height 470
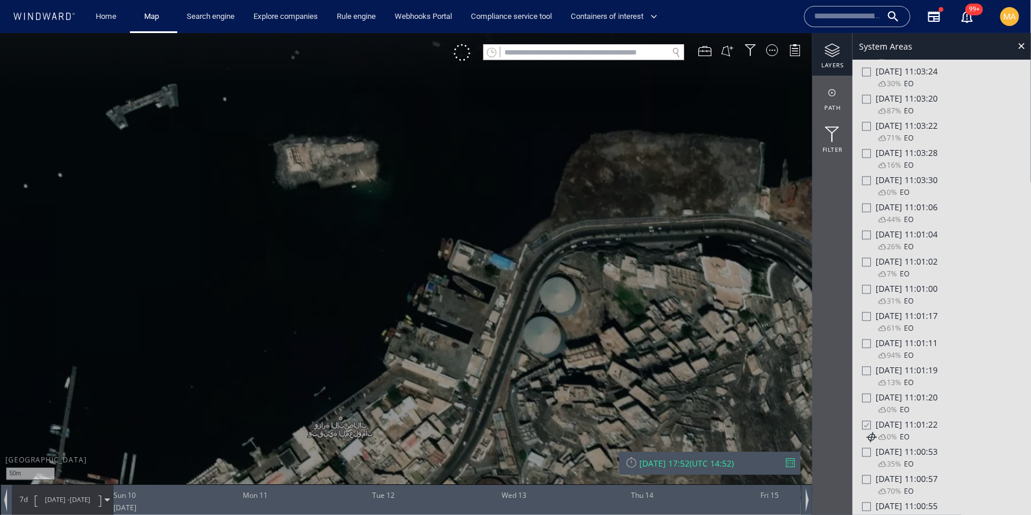
drag, startPoint x: 649, startPoint y: 316, endPoint x: 370, endPoint y: 206, distance: 300.1
click at [371, 207] on canvas "Map" at bounding box center [515, 268] width 1031 height 470
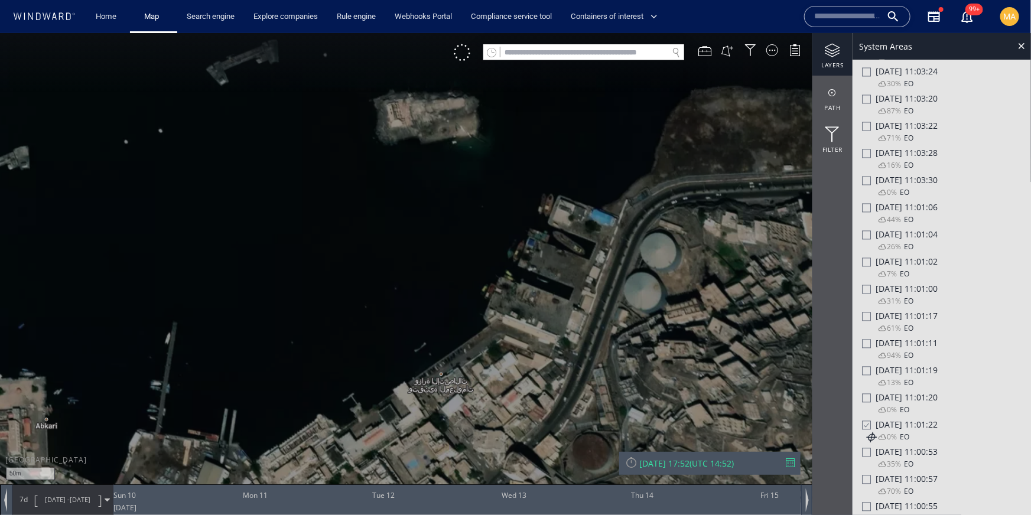
drag, startPoint x: 447, startPoint y: 291, endPoint x: 547, endPoint y: 246, distance: 109.3
click at [548, 246] on canvas "Map" at bounding box center [515, 268] width 1031 height 470
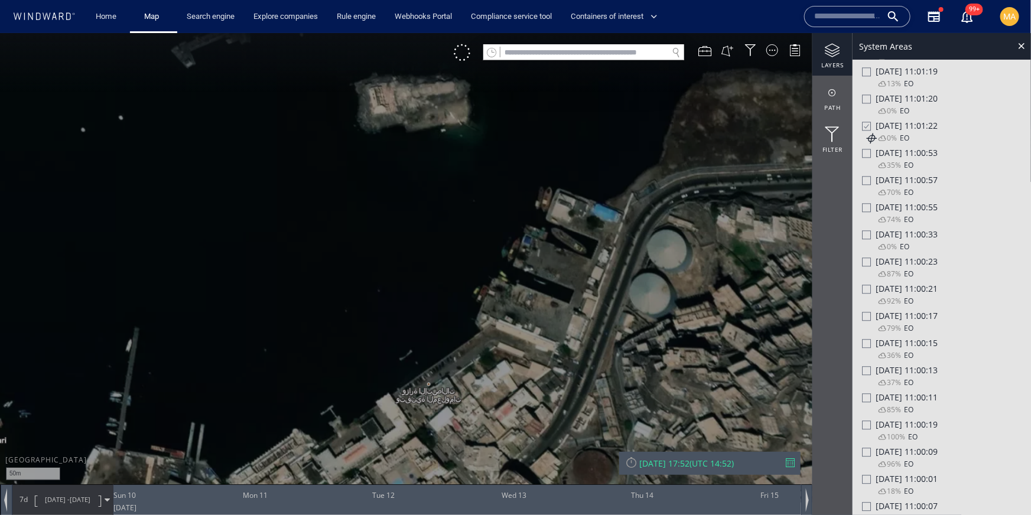
scroll to position [1453, 0]
click at [869, 397] on div at bounding box center [866, 392] width 9 height 9
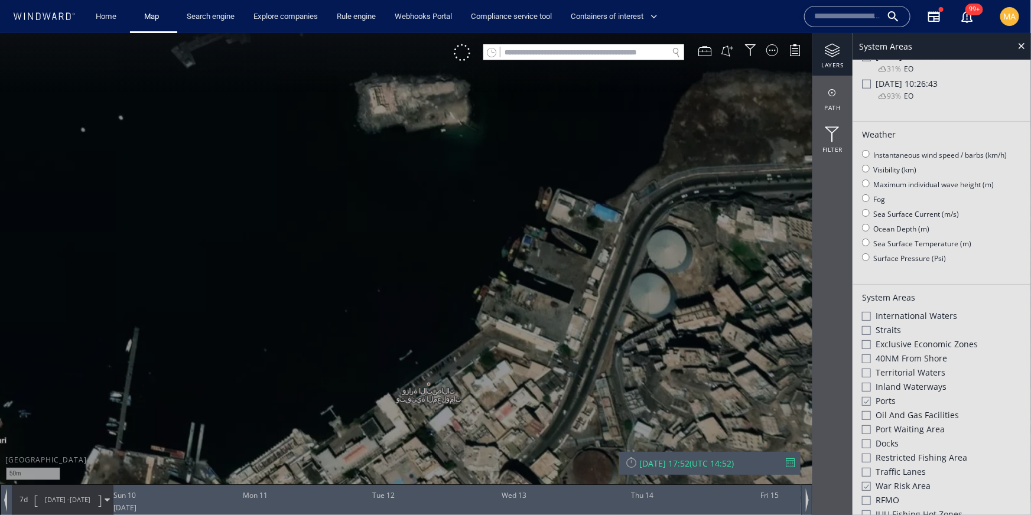
scroll to position [5134, 0]
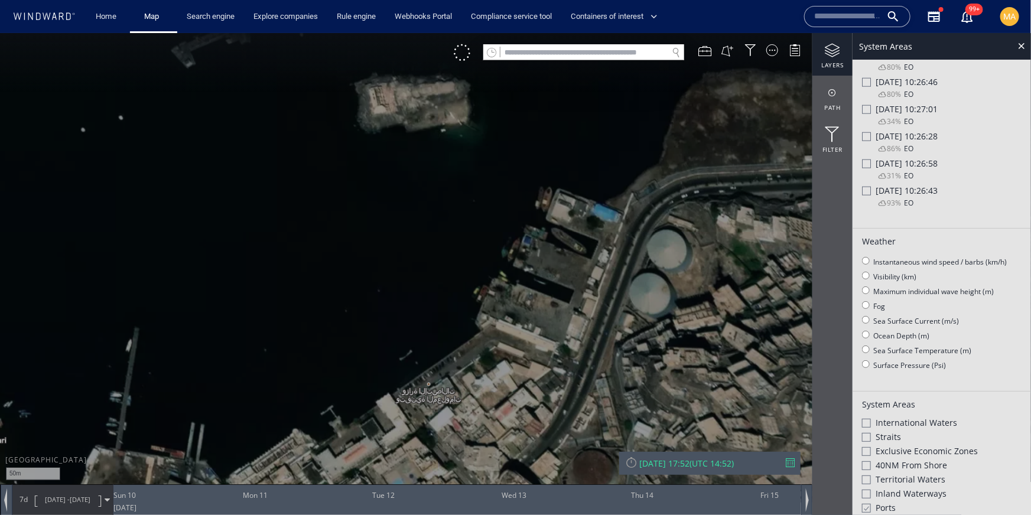
click at [869, 195] on div at bounding box center [866, 190] width 9 height 9
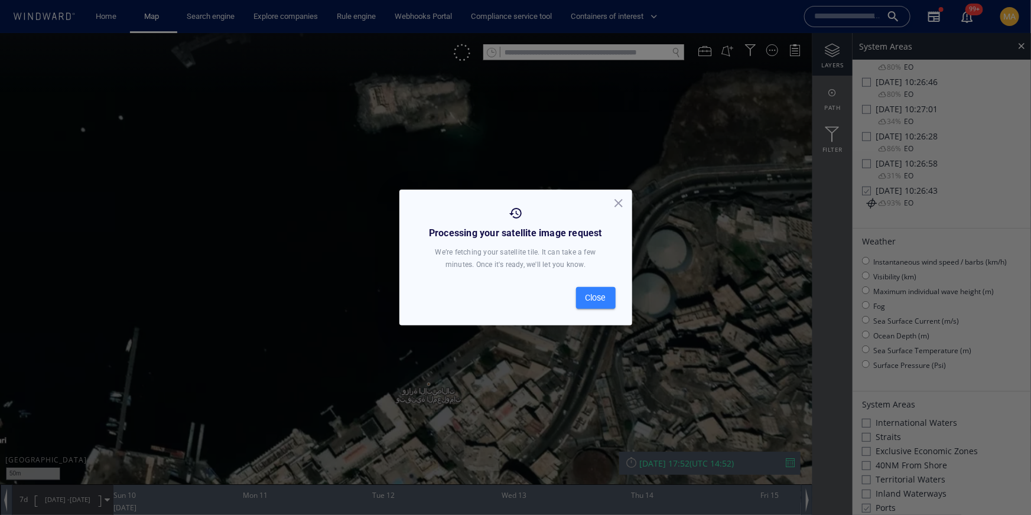
click at [602, 291] on span "Close" at bounding box center [596, 298] width 21 height 15
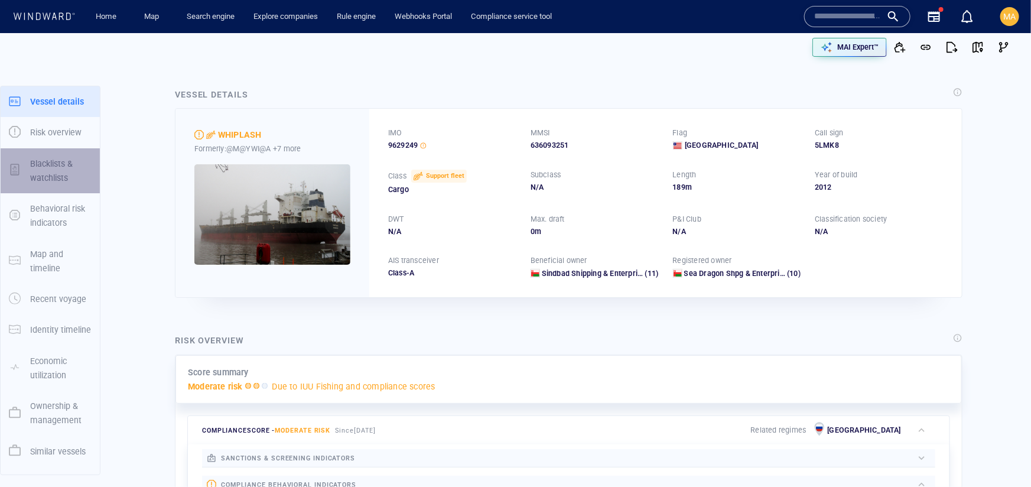
click at [40, 172] on p "Blacklists & watchlists" at bounding box center [60, 171] width 61 height 29
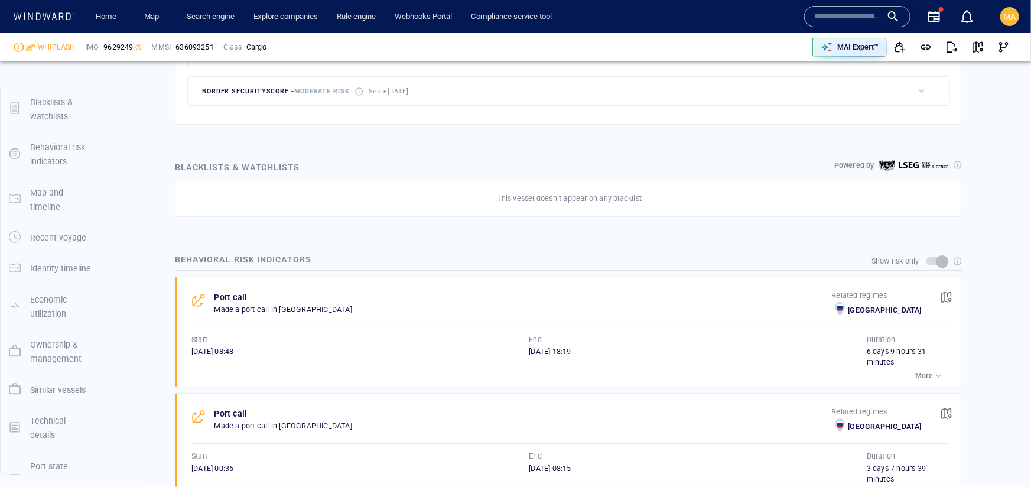
scroll to position [97, 0]
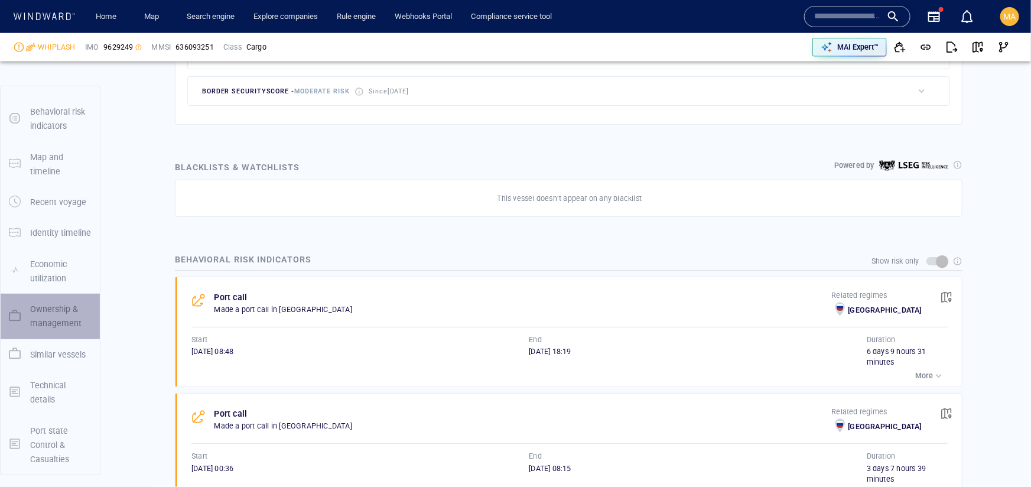
click at [50, 304] on p "Ownership & management" at bounding box center [60, 316] width 61 height 29
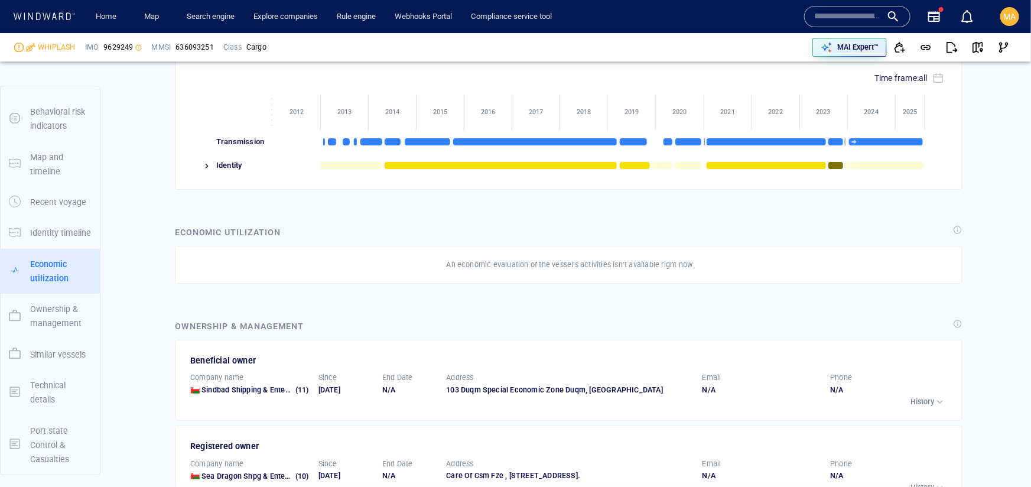
scroll to position [1756, 0]
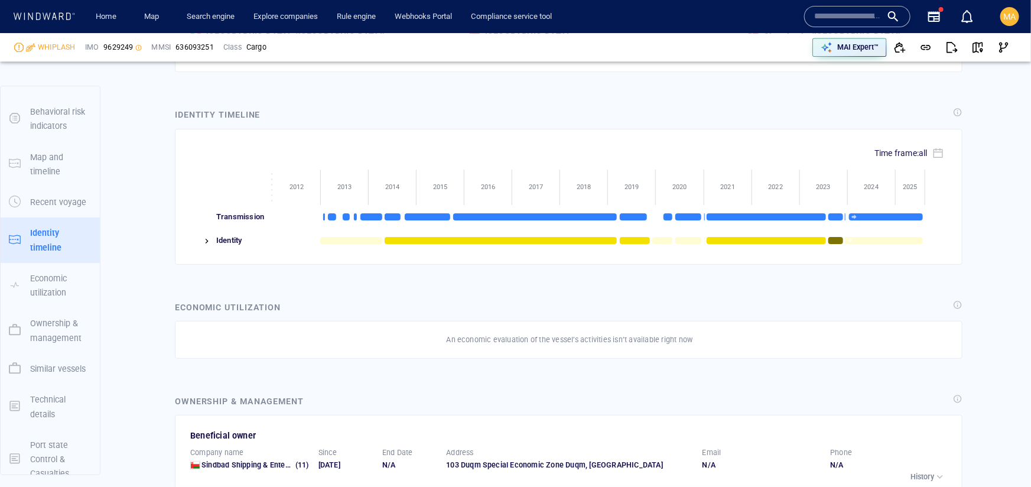
scroll to position [1566, 0]
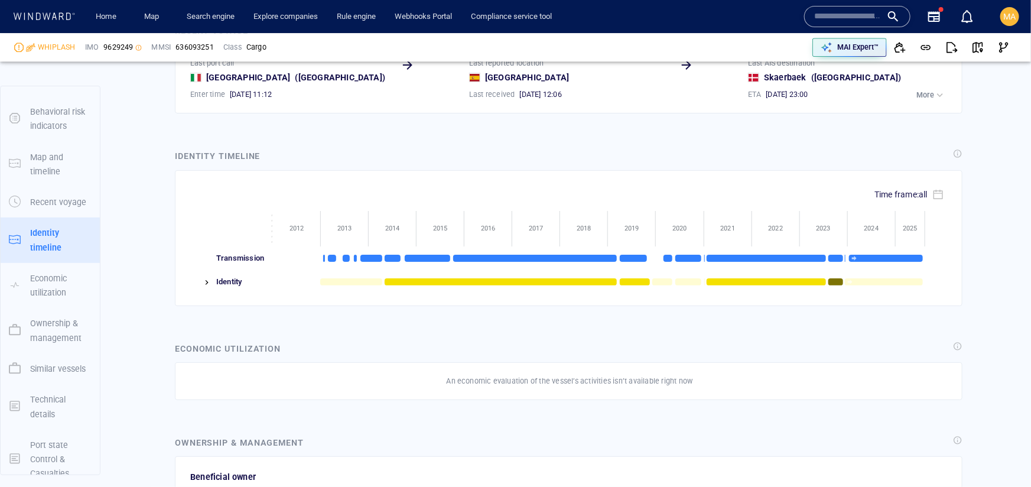
click at [831, 17] on input "text" at bounding box center [847, 17] width 67 height 18
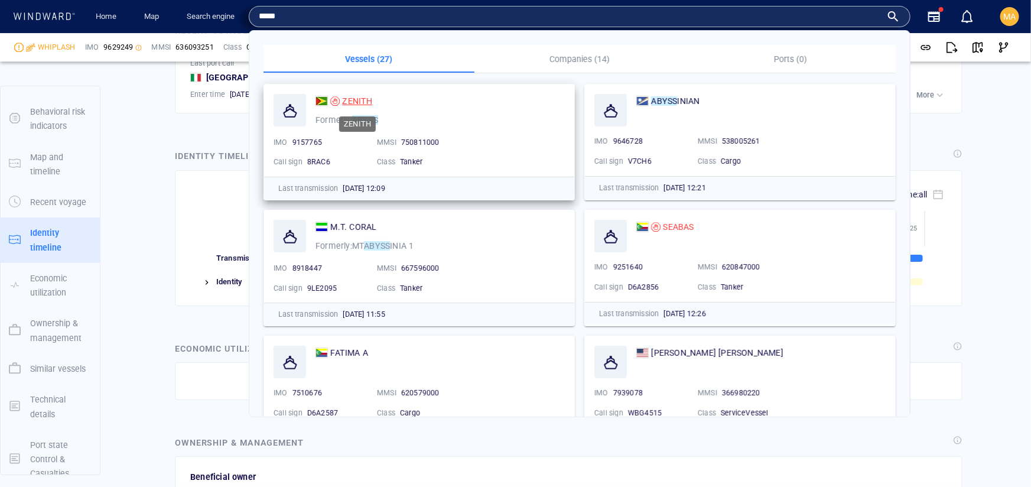
type input "*****"
click at [356, 96] on span "ZENITH" at bounding box center [357, 100] width 30 height 9
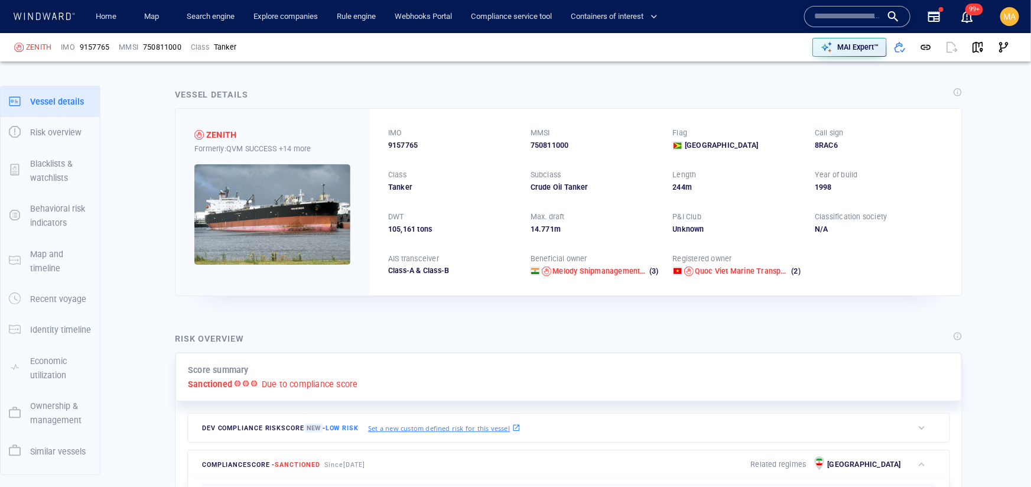
scroll to position [56, 0]
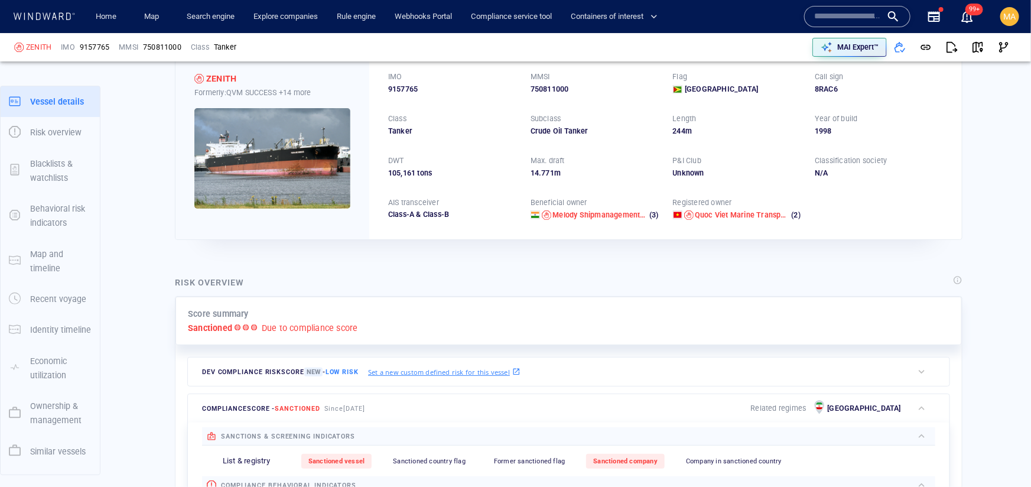
click at [61, 166] on p "Blacklists & watchlists" at bounding box center [60, 171] width 61 height 29
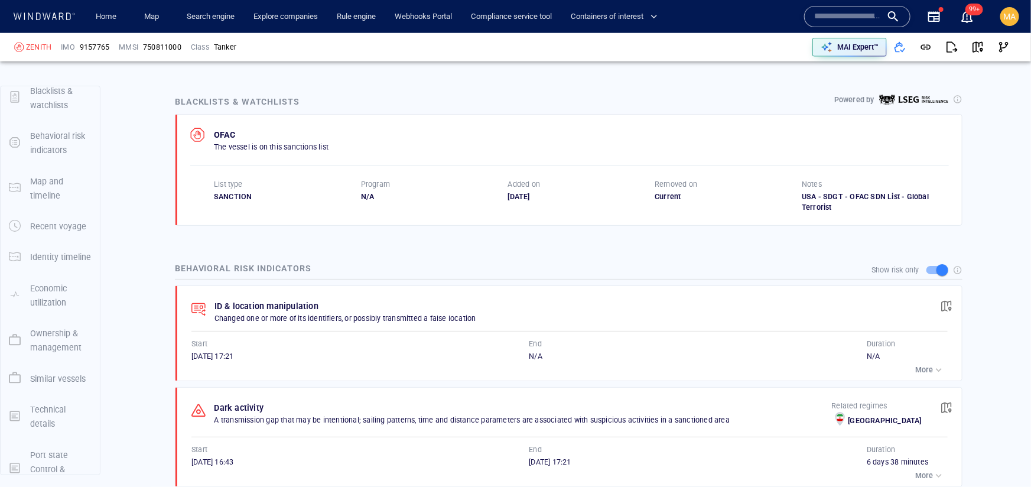
scroll to position [74, 0]
click at [47, 339] on p "Ownership & management" at bounding box center [60, 339] width 61 height 29
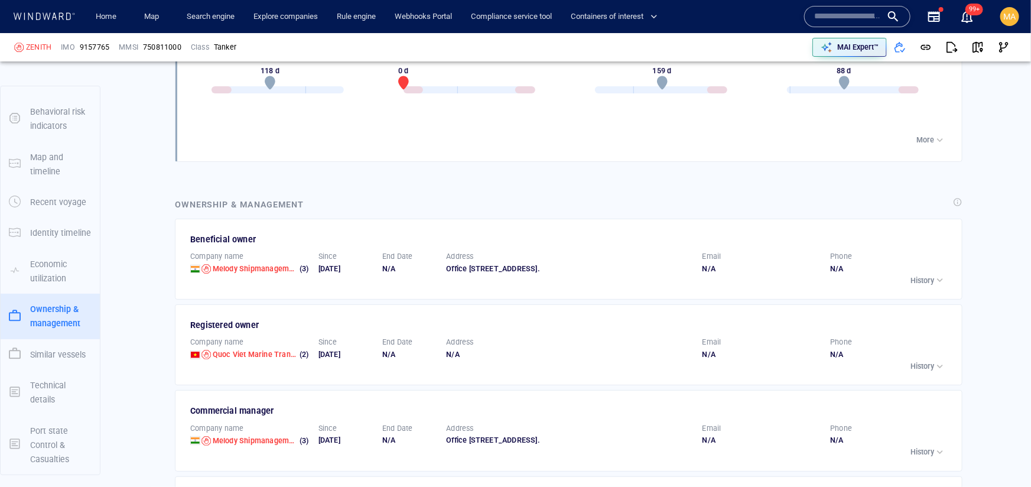
scroll to position [2244, 0]
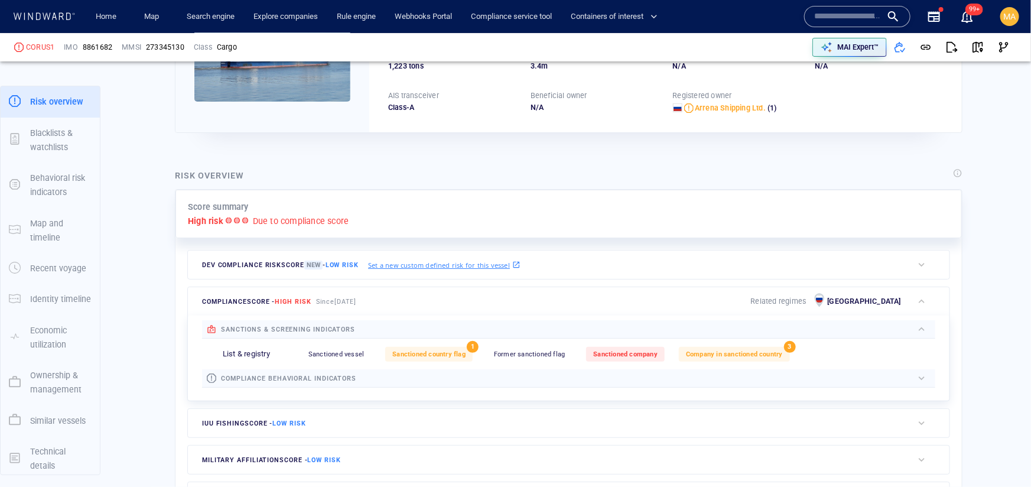
scroll to position [184, 0]
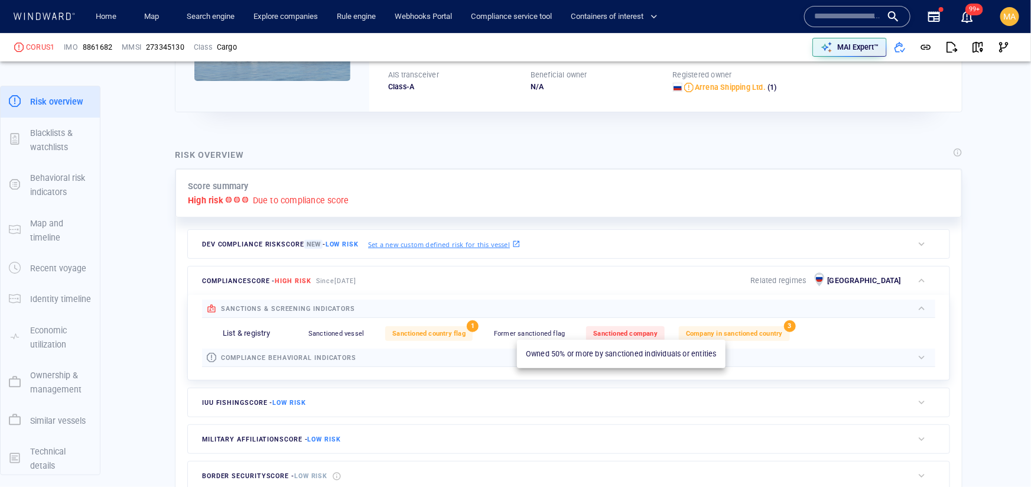
click at [618, 333] on span "Sanctioned company" at bounding box center [625, 334] width 64 height 8
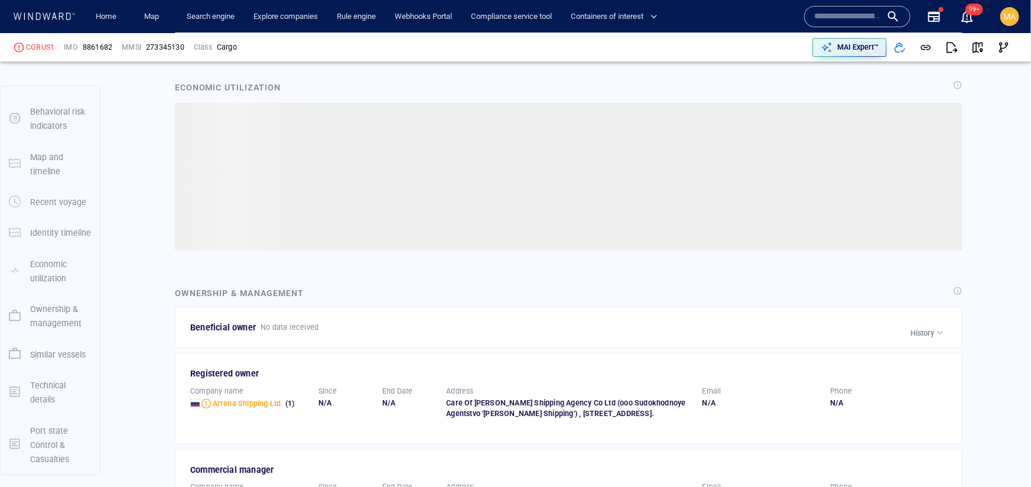
scroll to position [1615, 0]
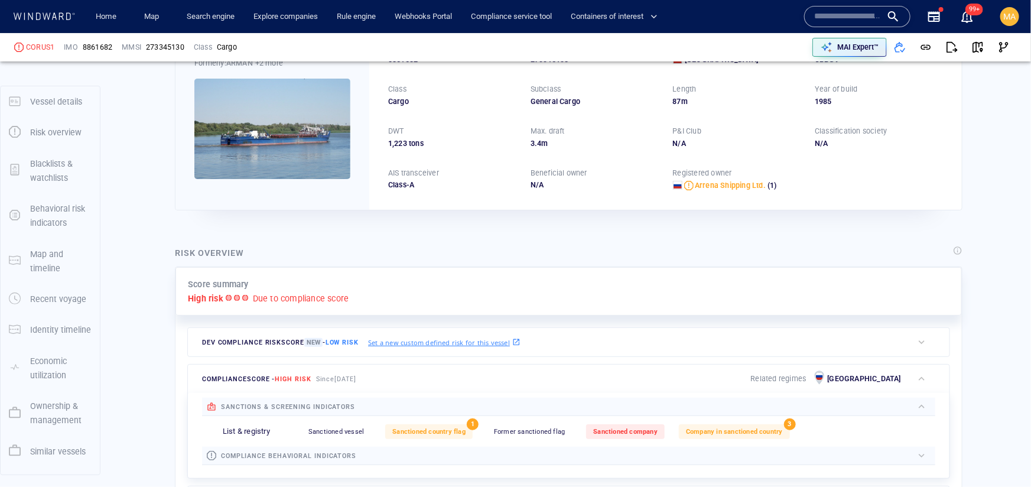
scroll to position [31, 0]
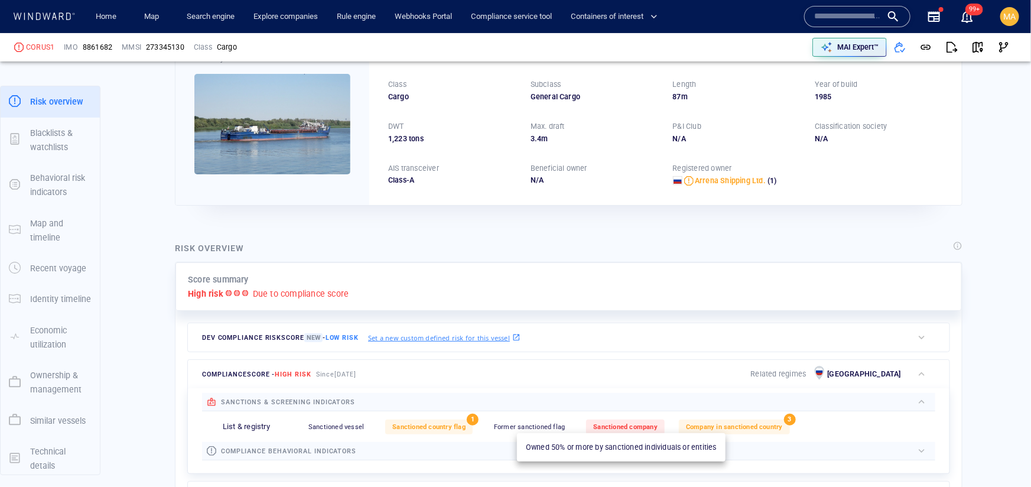
click at [602, 426] on span "Sanctioned company" at bounding box center [625, 427] width 64 height 8
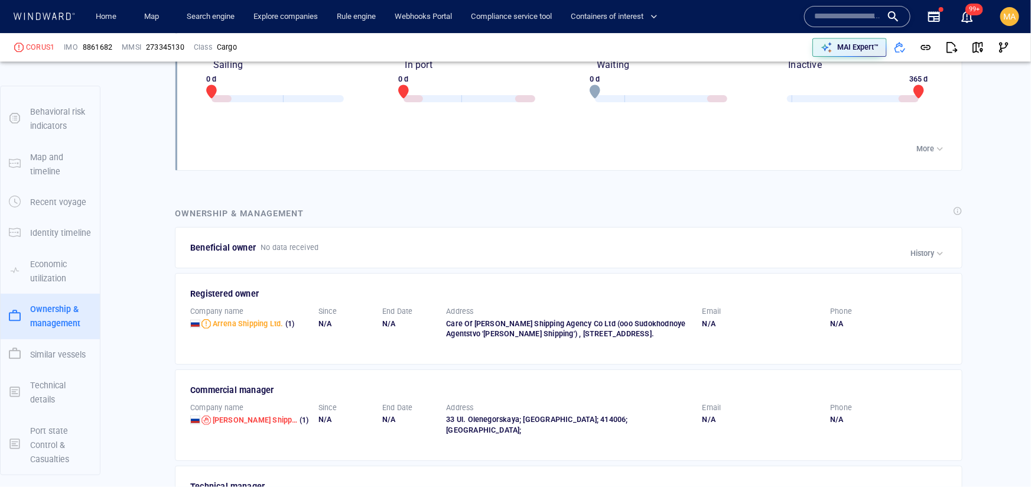
scroll to position [1678, 0]
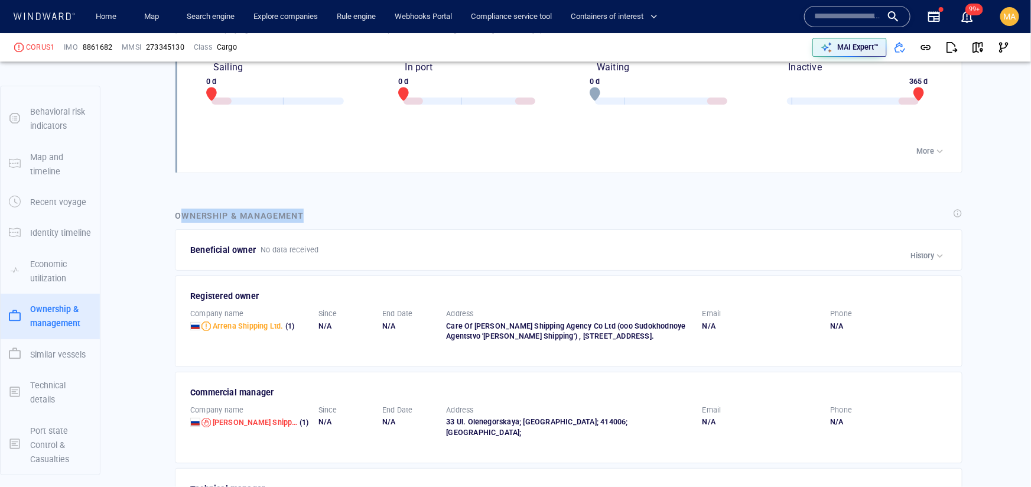
drag, startPoint x: 185, startPoint y: 210, endPoint x: 308, endPoint y: 221, distance: 124.0
click at [308, 221] on div "Ownership & management" at bounding box center [241, 216] width 137 height 21
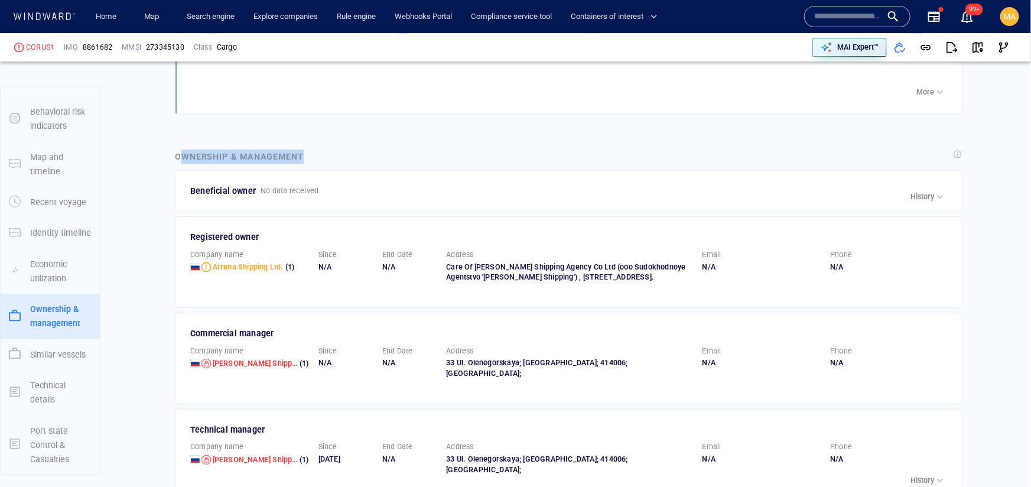
scroll to position [1737, 0]
click at [238, 368] on span "[PERSON_NAME] Shipping, Ooo" at bounding box center [267, 363] width 108 height 9
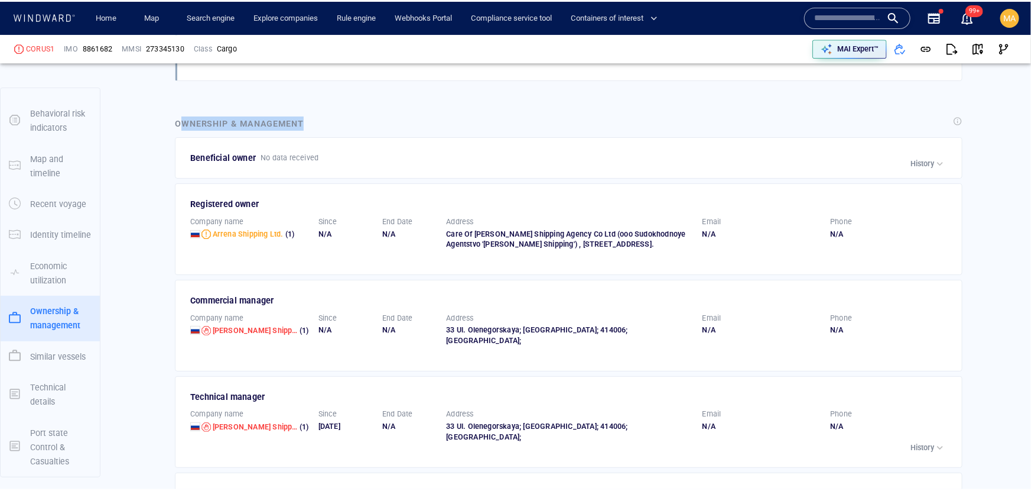
scroll to position [1721, 0]
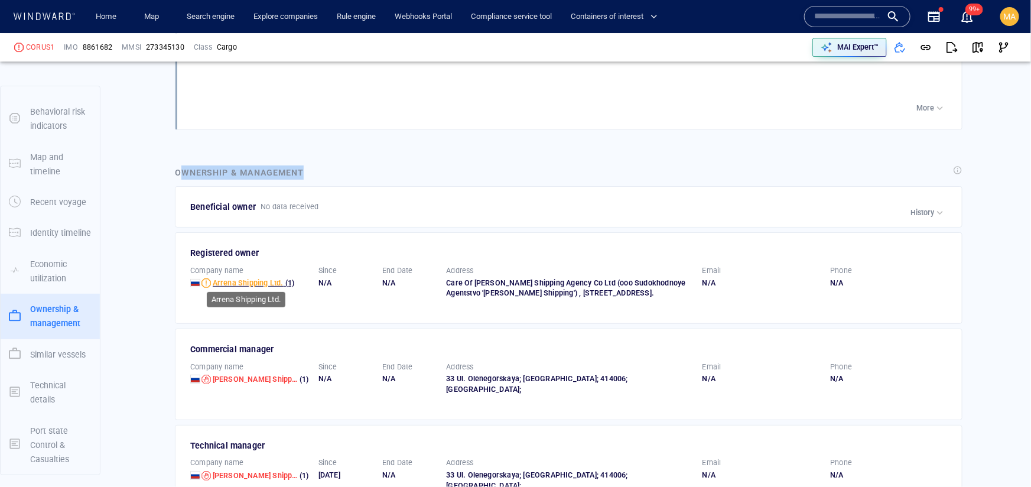
click at [243, 282] on span "Arrena Shipping Ltd." at bounding box center [248, 282] width 71 height 9
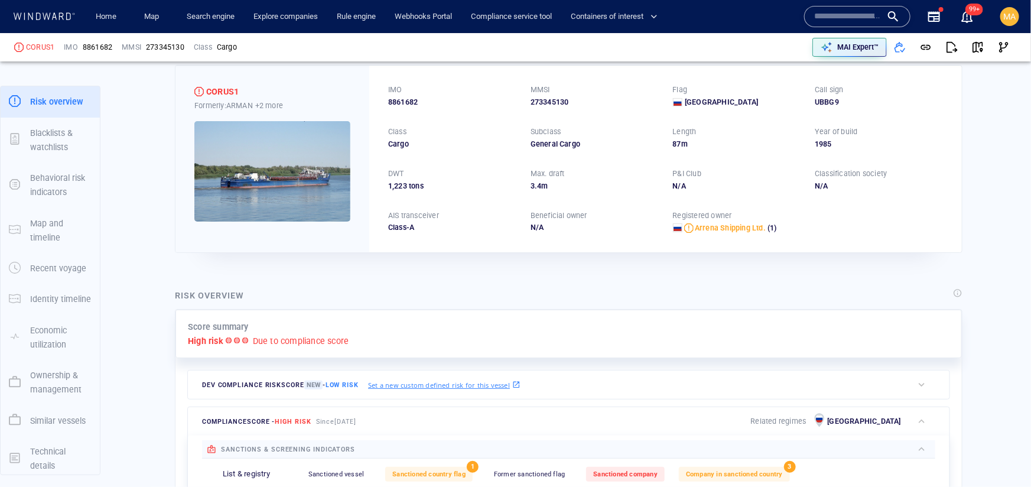
scroll to position [0, 0]
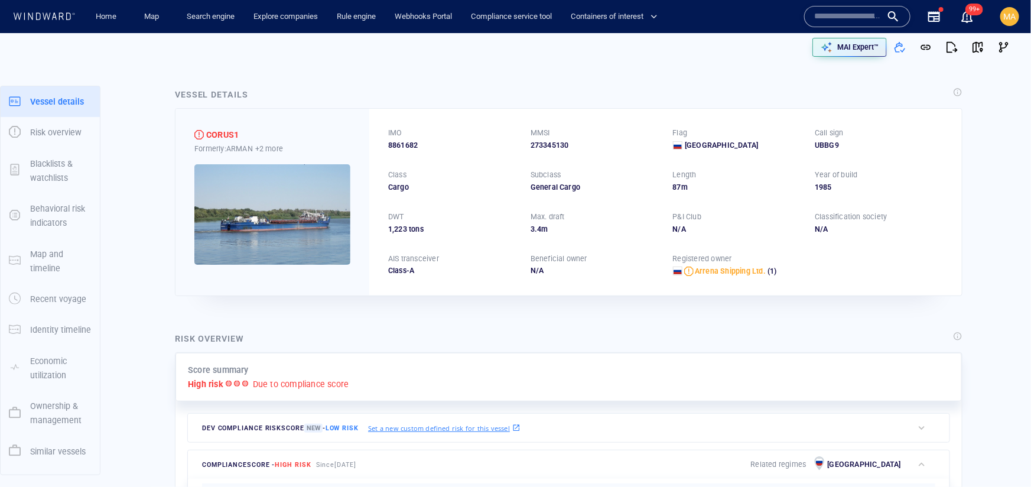
click at [864, 178] on div "Year of build" at bounding box center [879, 174] width 133 height 15
click at [707, 271] on span "Arrena Shipping Ltd." at bounding box center [730, 271] width 71 height 9
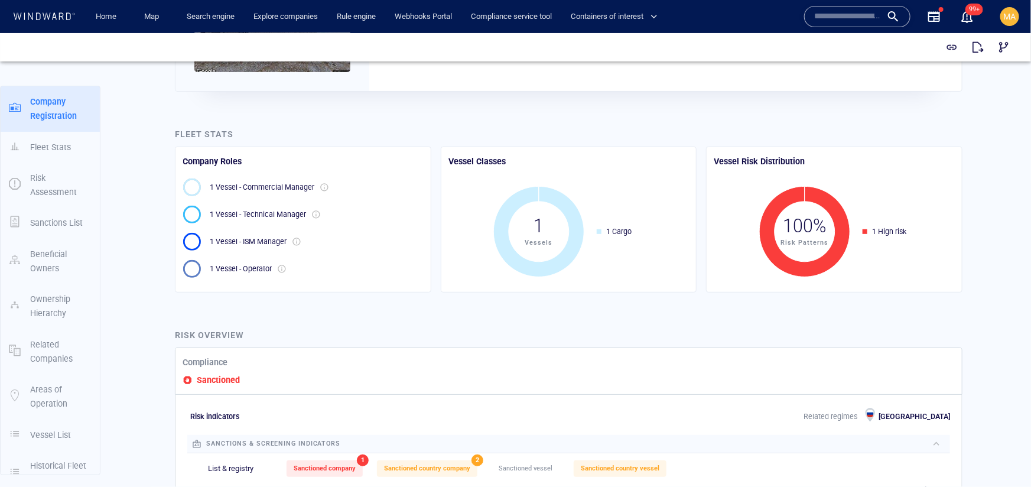
scroll to position [181, 0]
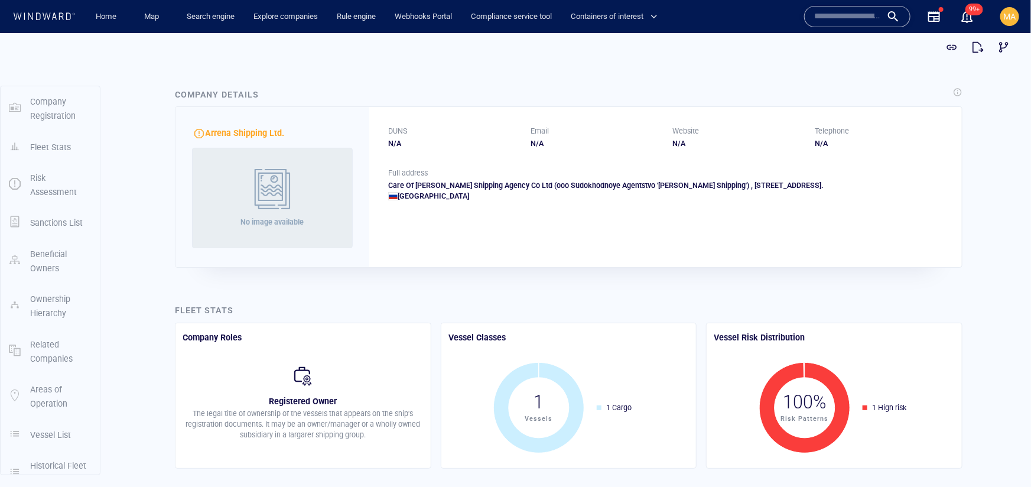
click at [51, 254] on p "Beneficial Owners" at bounding box center [60, 260] width 61 height 29
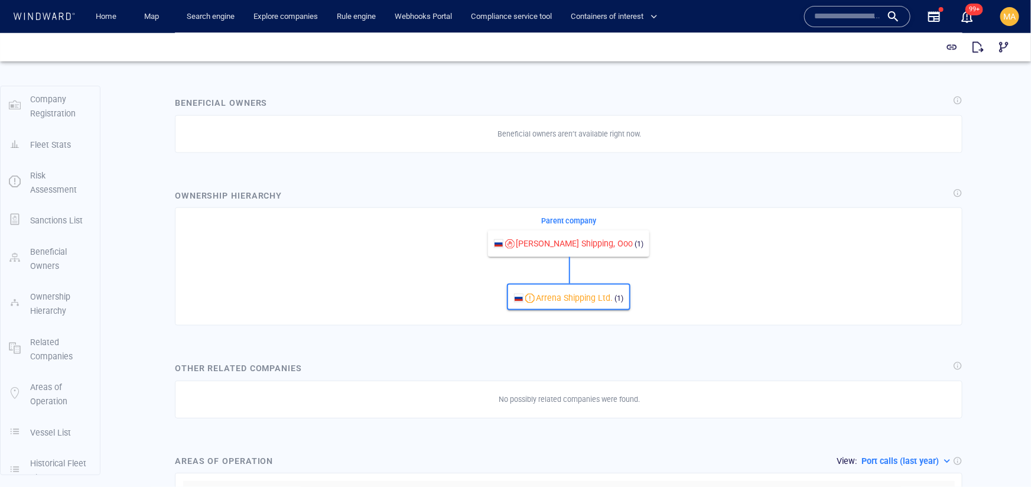
scroll to position [2, 0]
click at [571, 239] on span "[PERSON_NAME] Shipping, Ooo" at bounding box center [574, 242] width 117 height 9
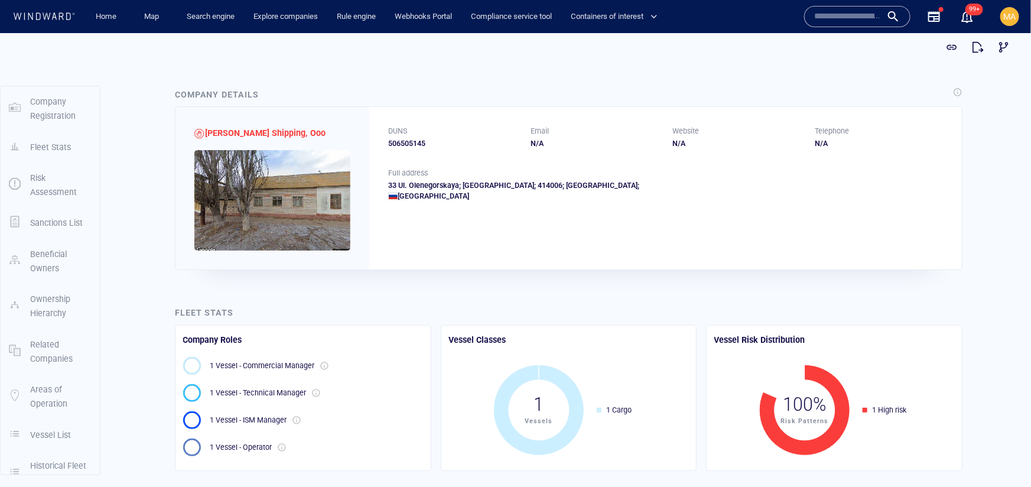
click at [33, 269] on p "Beneficial Owners" at bounding box center [60, 260] width 61 height 29
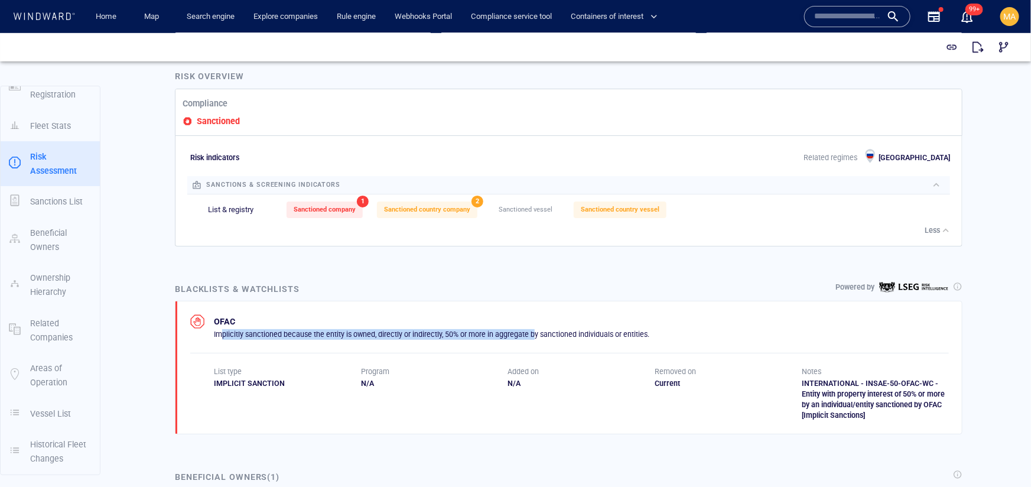
scroll to position [431, 0]
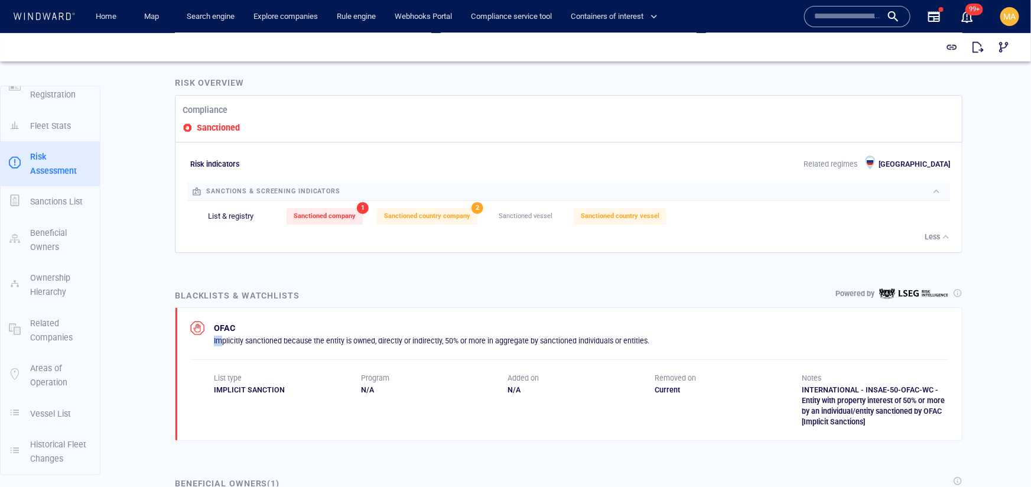
drag, startPoint x: 220, startPoint y: 334, endPoint x: 534, endPoint y: 333, distance: 314.4
click at [534, 333] on div "OFAC Implicitly sanctioned because the entity is owned, directly or indirectly,…" at bounding box center [432, 332] width 436 height 25
click at [385, 345] on div "OFAC Implicitly sanctioned because the entity is owned, directly or indirectly,…" at bounding box center [569, 373] width 759 height 106
drag, startPoint x: 210, startPoint y: 342, endPoint x: 437, endPoint y: 337, distance: 227.6
click at [437, 337] on div "OFAC Implicitly sanctioned because the entity is owned, directly or indirectly,…" at bounding box center [419, 332] width 459 height 25
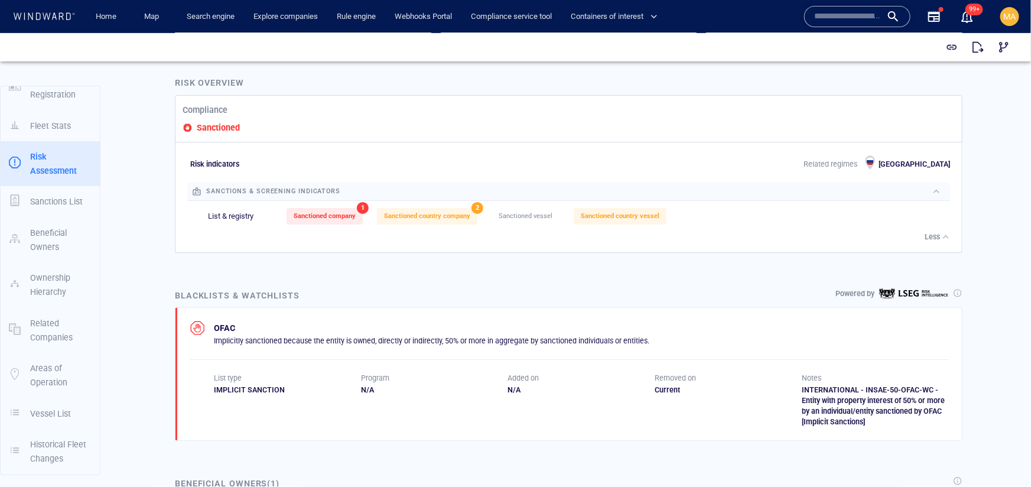
click at [437, 337] on p "Implicitly sanctioned because the entity is owned, directly or indirectly, 50% …" at bounding box center [432, 340] width 436 height 11
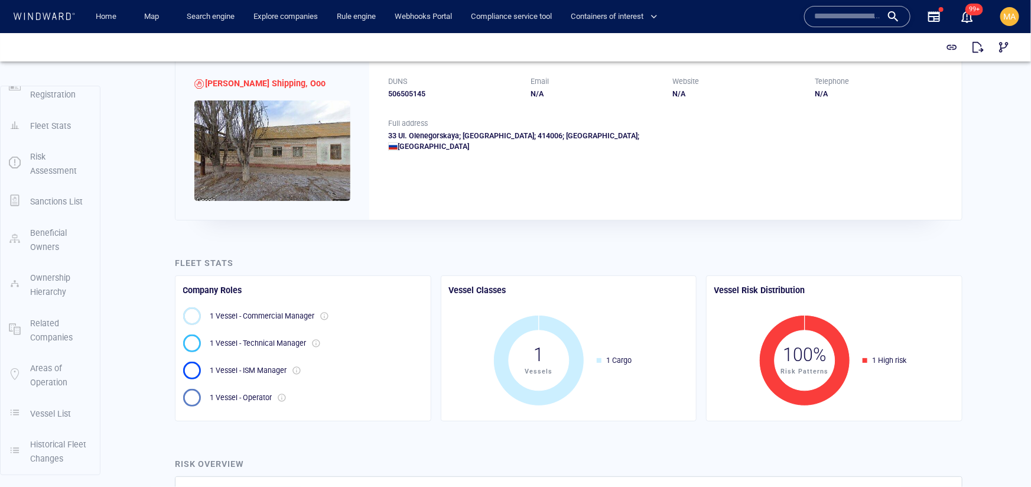
scroll to position [0, 0]
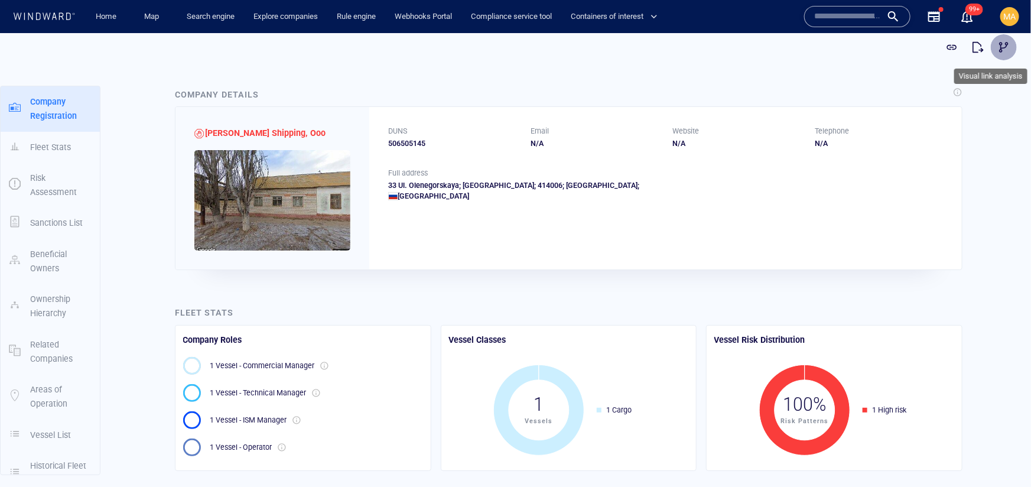
click at [1005, 48] on span "button" at bounding box center [1004, 47] width 12 height 12
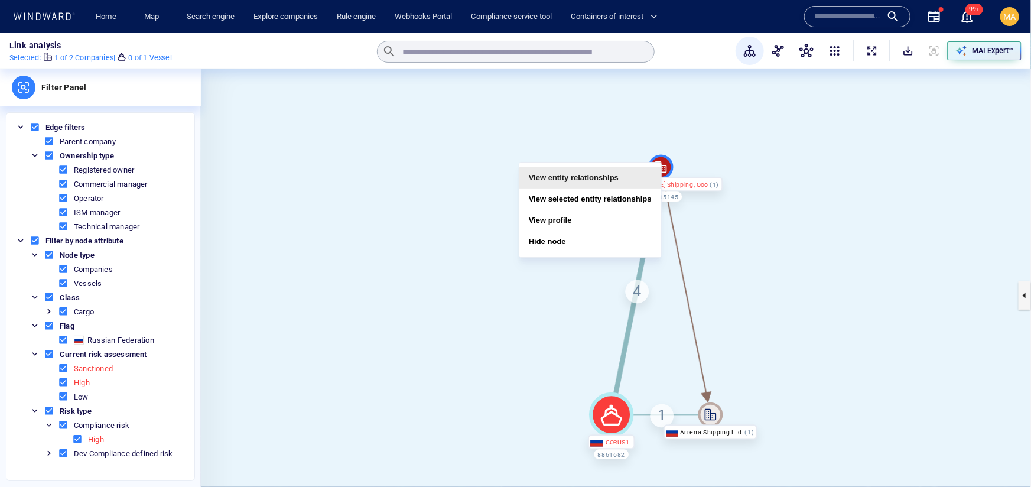
click at [610, 183] on button "View entity relationships" at bounding box center [590, 177] width 142 height 21
